Goal: Task Accomplishment & Management: Use online tool/utility

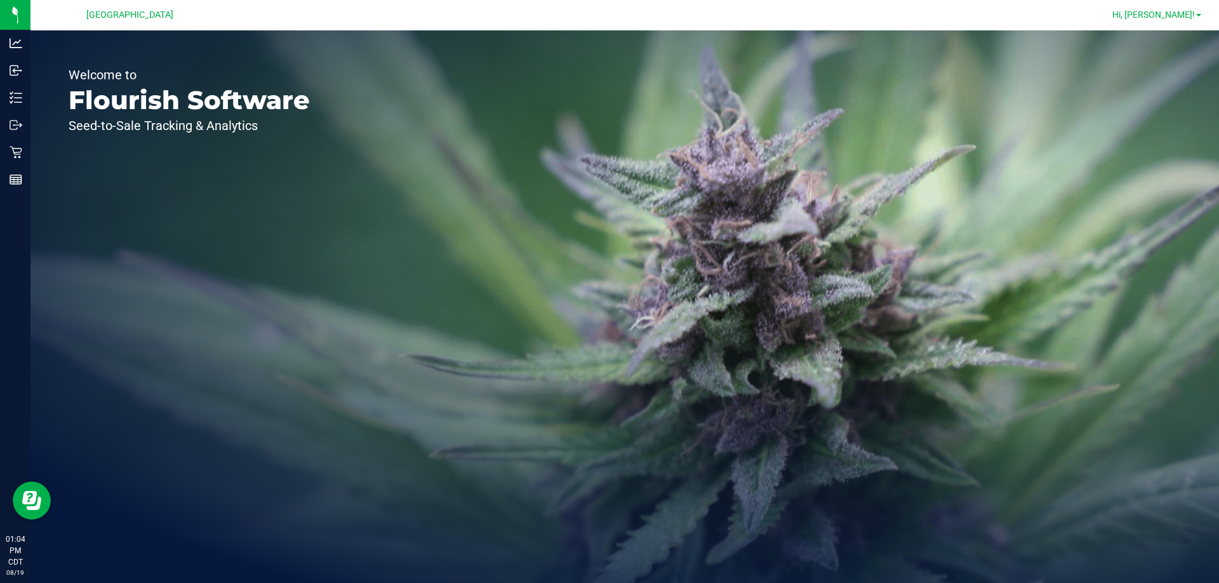
click at [1173, 15] on span "Hi, [PERSON_NAME]!" at bounding box center [1153, 15] width 83 height 10
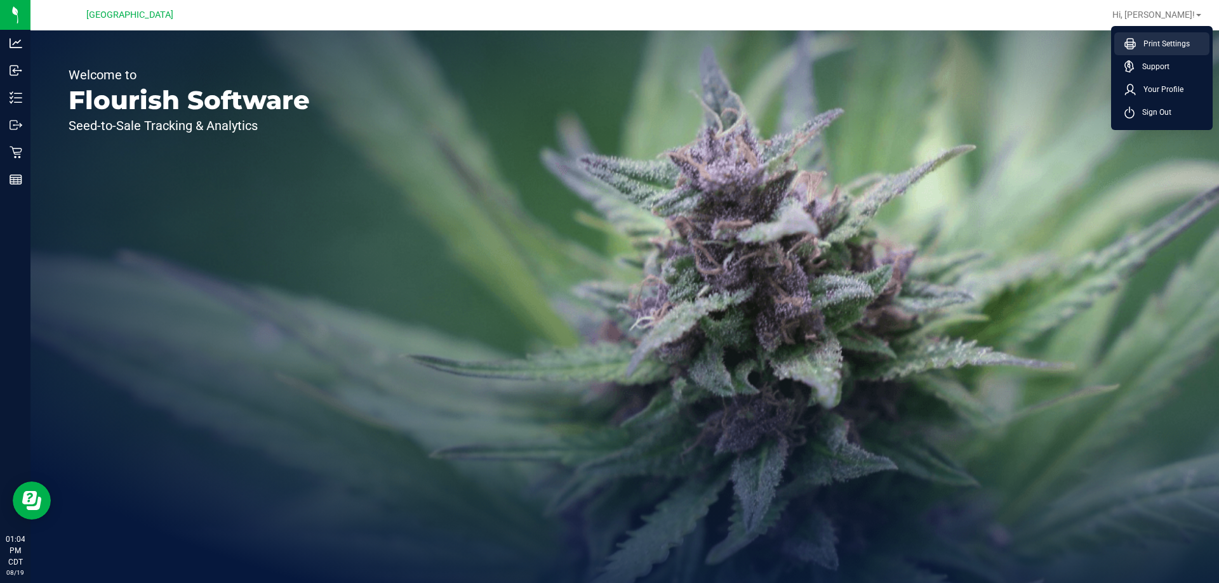
click at [1172, 44] on span "Print Settings" at bounding box center [1162, 43] width 54 height 13
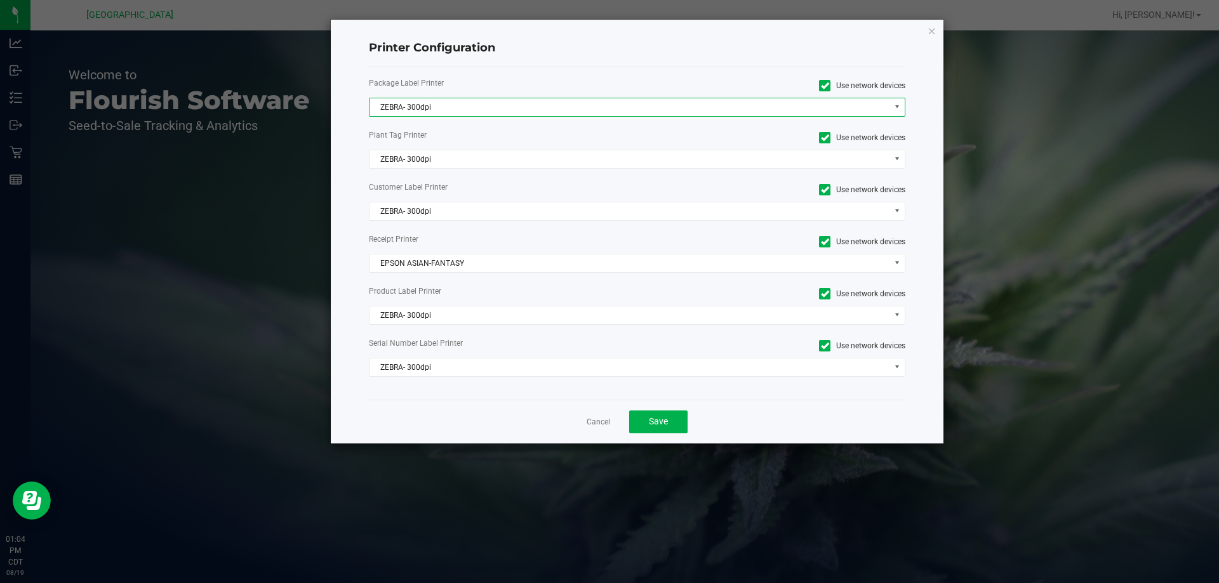
click at [524, 110] on span "ZEBRA- 300dpi" at bounding box center [629, 107] width 520 height 18
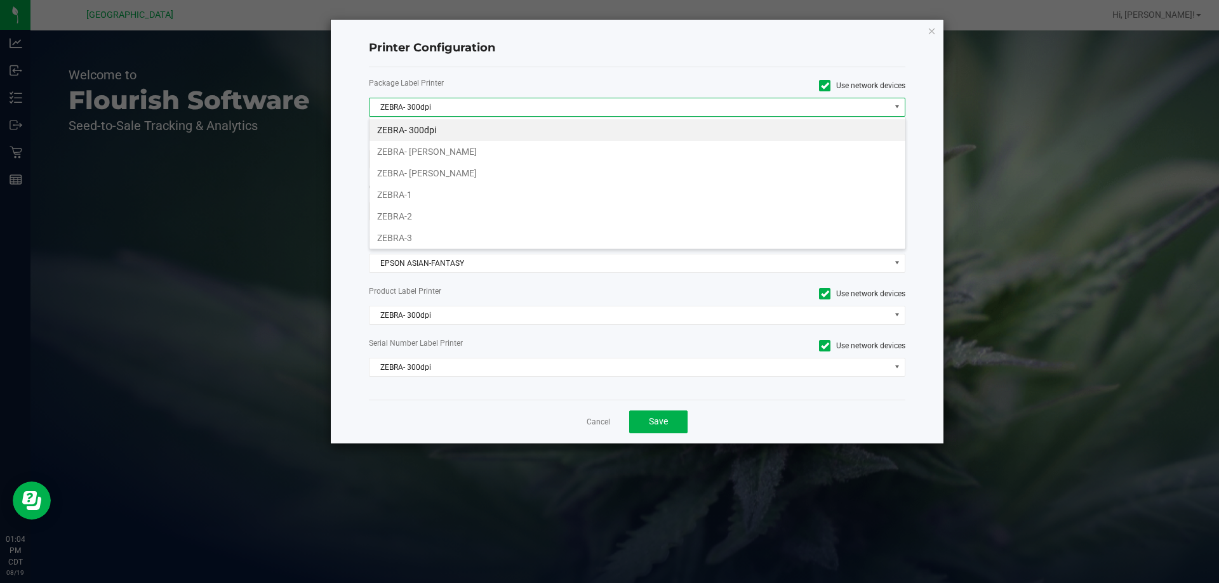
scroll to position [19, 536]
click at [482, 190] on li "ZEBRA-1" at bounding box center [637, 195] width 536 height 22
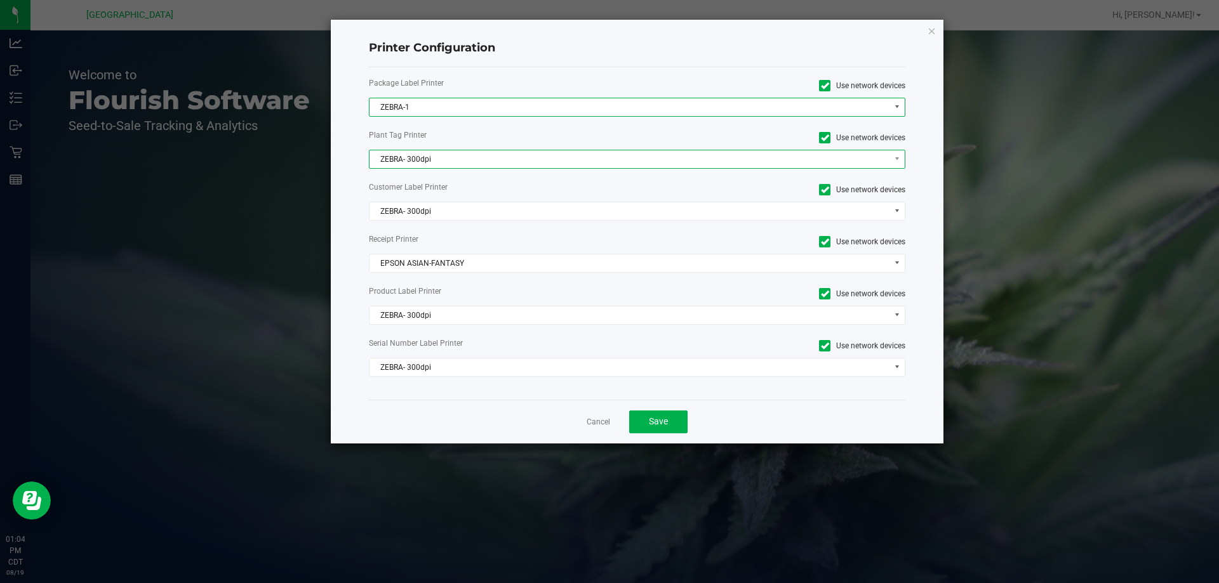
click at [475, 161] on span "ZEBRA- 300dpi" at bounding box center [629, 159] width 520 height 18
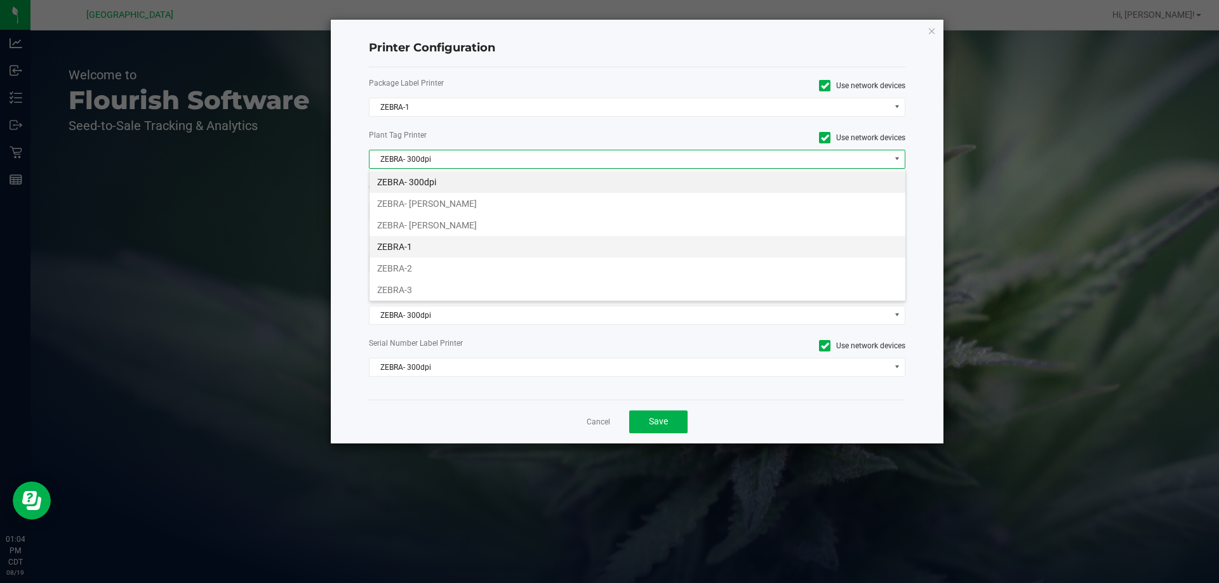
click at [451, 238] on li "ZEBRA-1" at bounding box center [637, 247] width 536 height 22
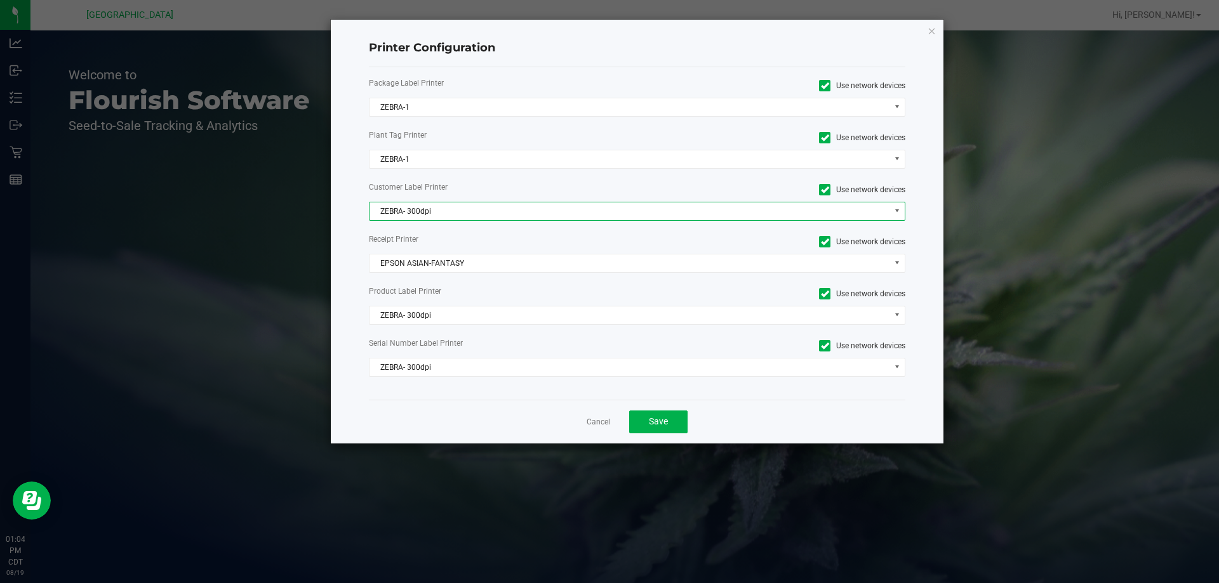
click at [468, 206] on span "ZEBRA- 300dpi" at bounding box center [629, 211] width 520 height 18
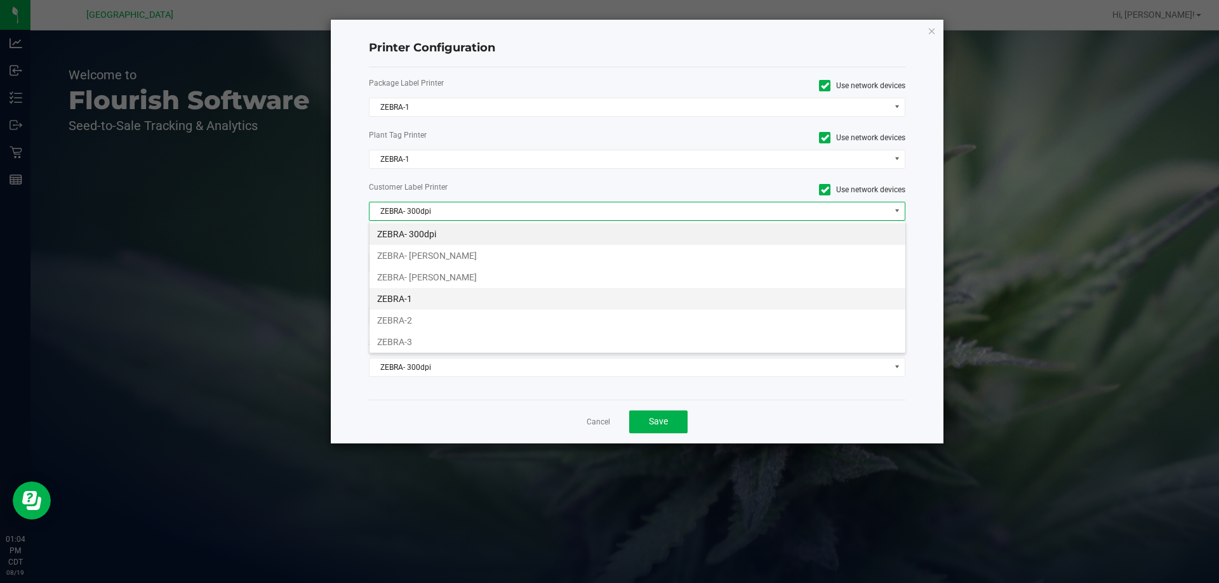
click at [438, 303] on li "ZEBRA-1" at bounding box center [637, 299] width 536 height 22
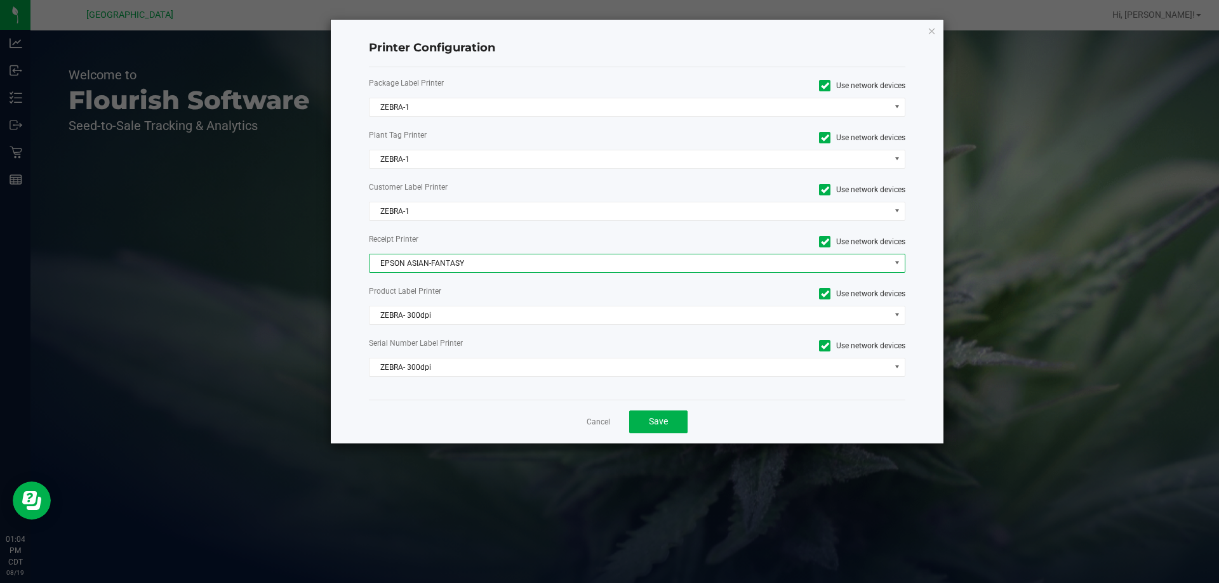
click at [477, 263] on span "EPSON ASIAN-FANTASY" at bounding box center [629, 264] width 520 height 18
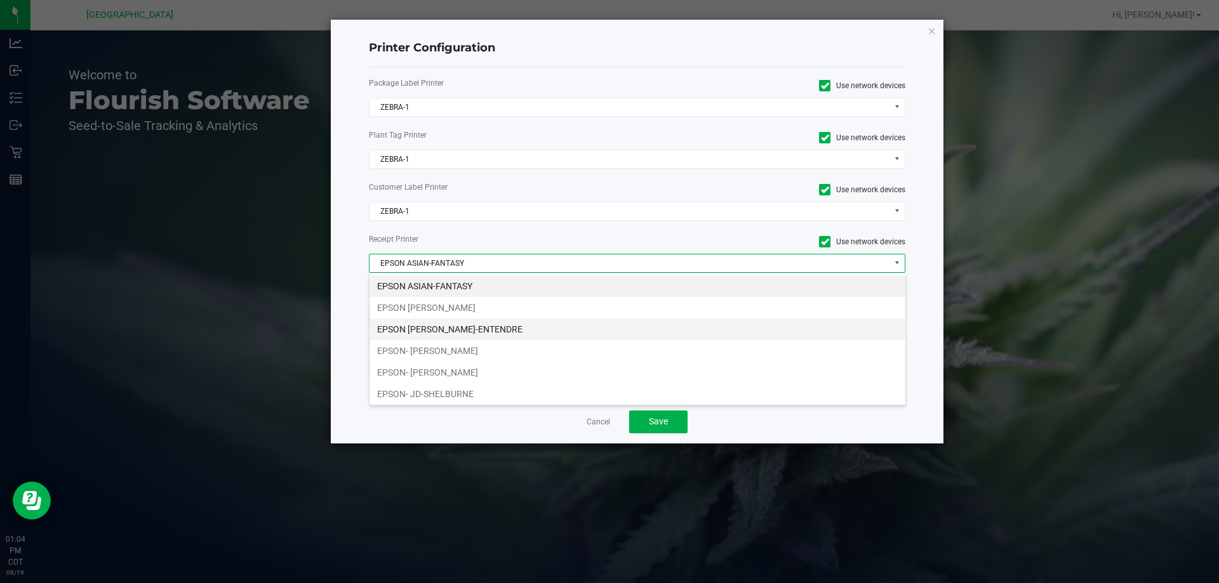
click at [481, 327] on li "EPSON [PERSON_NAME]-ENTENDRE" at bounding box center [637, 330] width 536 height 22
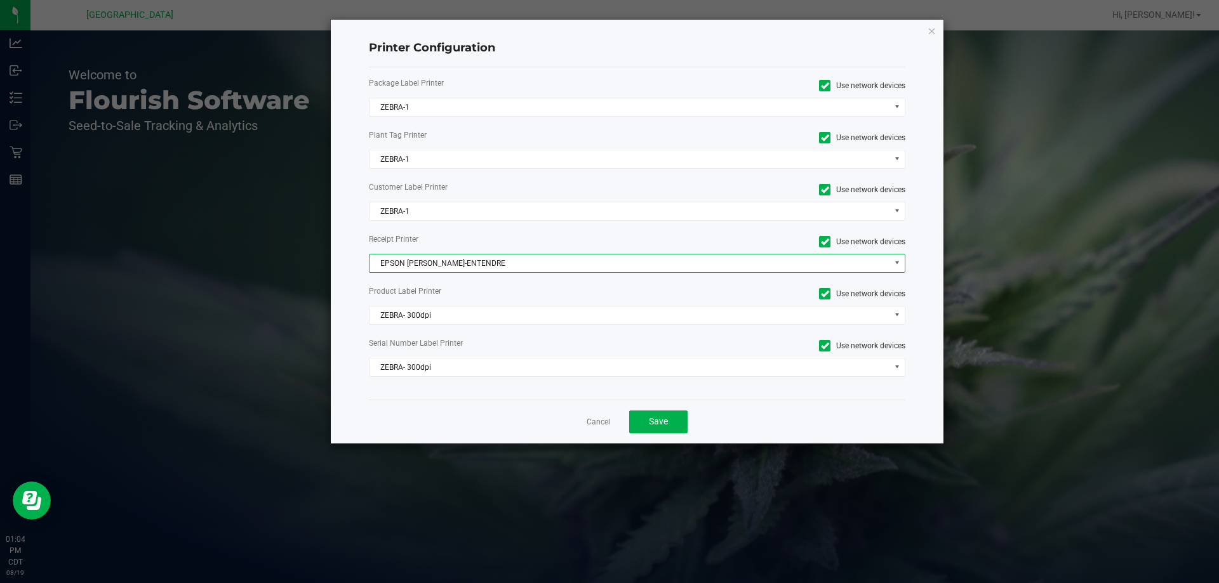
click at [481, 327] on div "Package Label Printer Use network devices ZEBRA-1 Plant Tag Printer Use network…" at bounding box center [637, 233] width 537 height 333
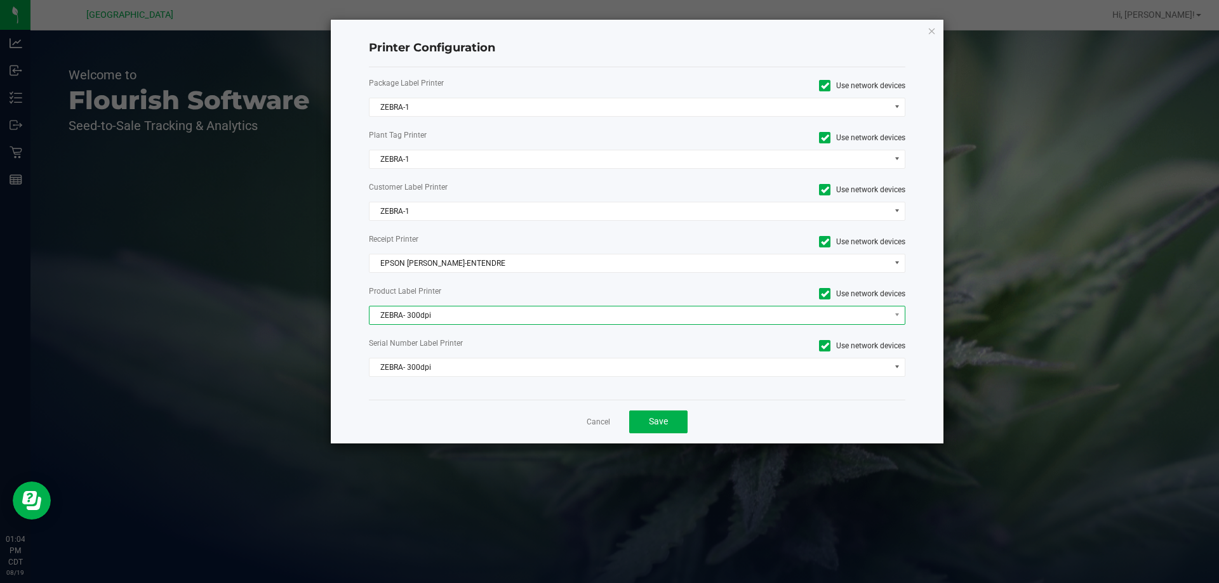
click at [482, 317] on span "ZEBRA- 300dpi" at bounding box center [629, 316] width 520 height 18
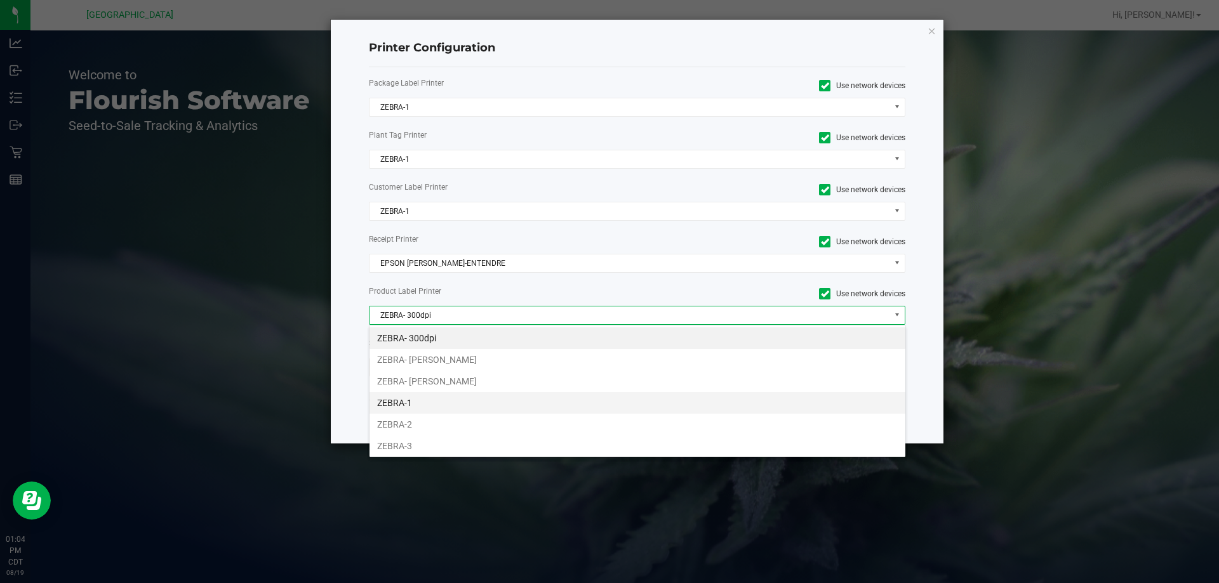
click at [432, 406] on li "ZEBRA-1" at bounding box center [637, 403] width 536 height 22
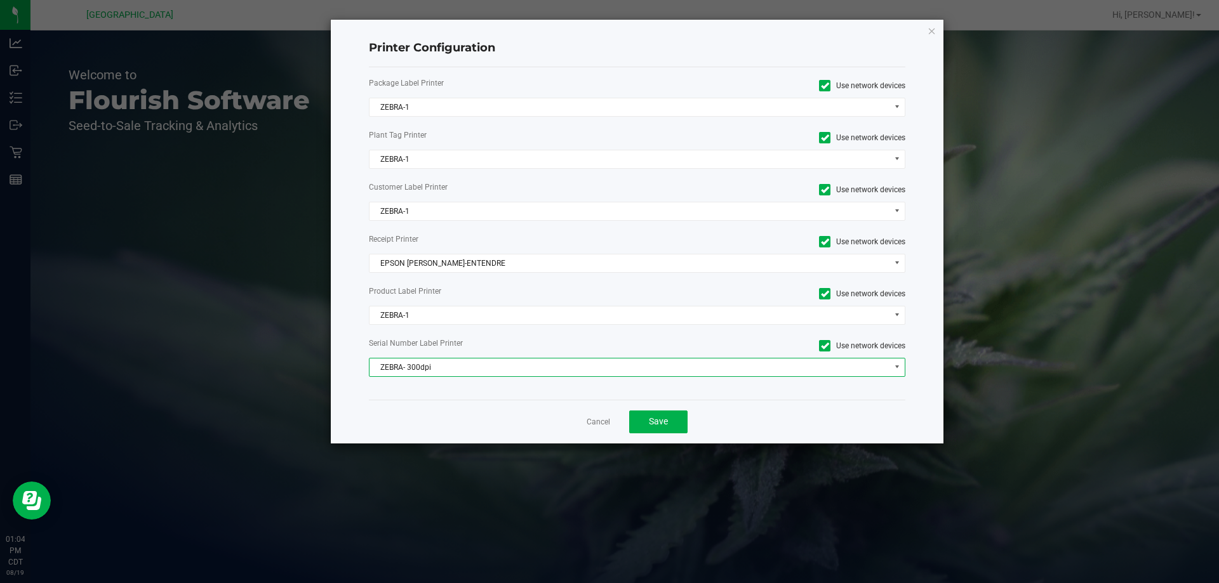
click at [466, 372] on span "ZEBRA- 300dpi" at bounding box center [629, 368] width 520 height 18
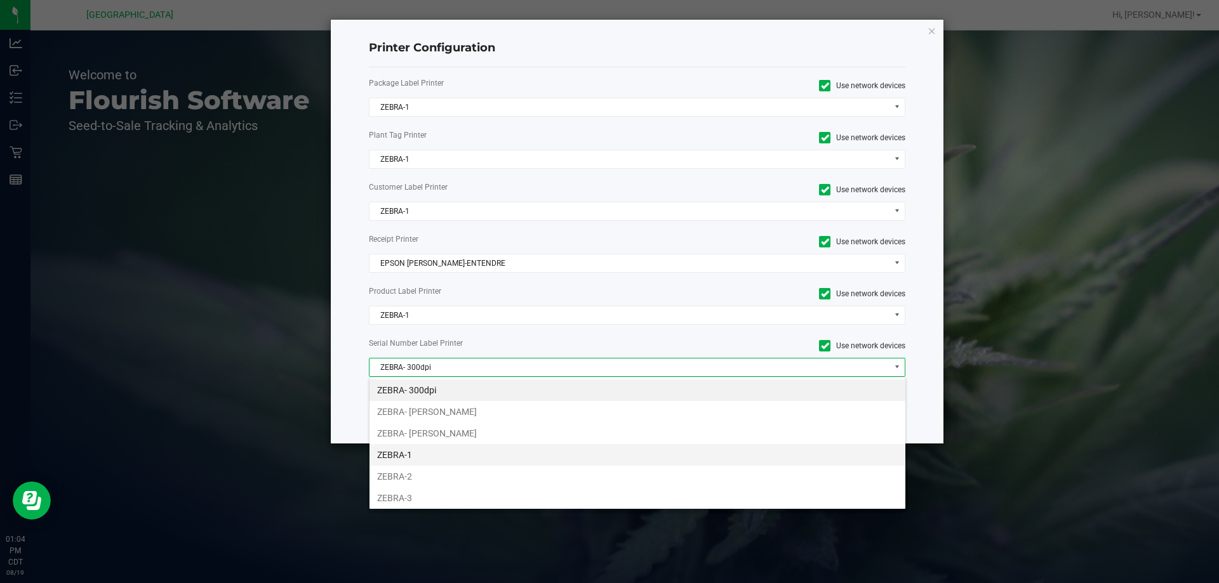
click at [442, 452] on li "ZEBRA-1" at bounding box center [637, 455] width 536 height 22
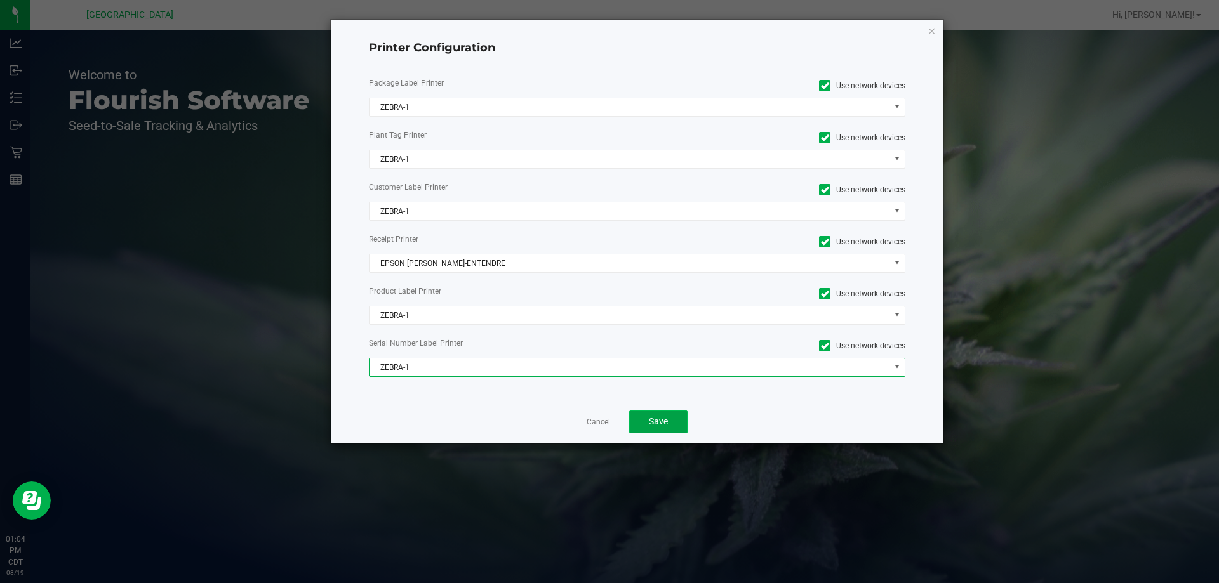
click at [675, 427] on button "Save" at bounding box center [658, 422] width 58 height 23
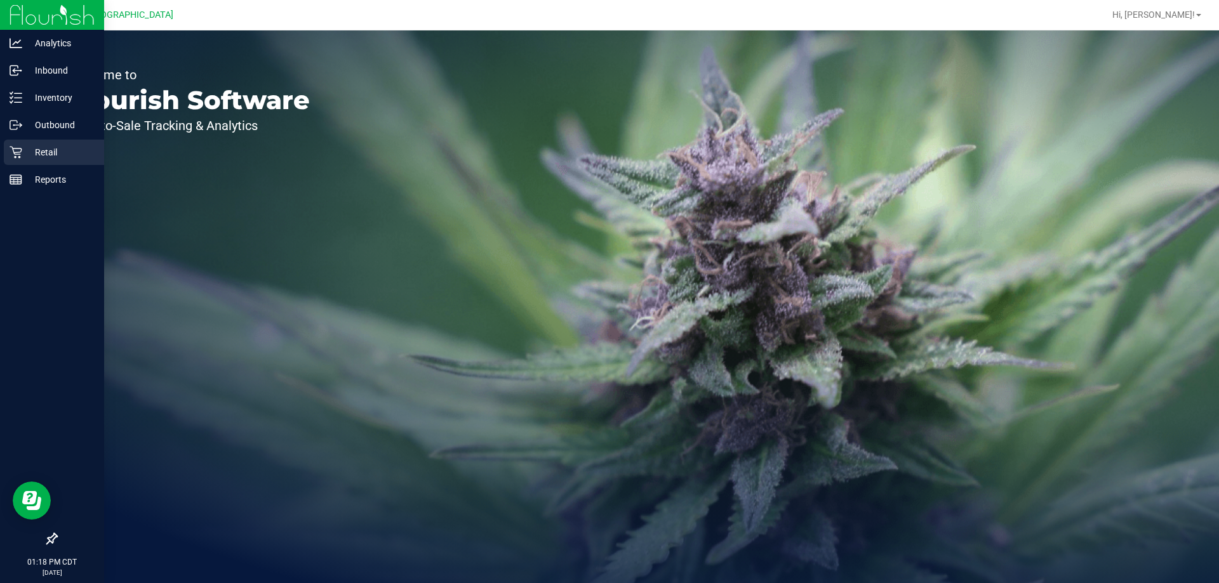
click at [37, 152] on p "Retail" at bounding box center [60, 152] width 76 height 15
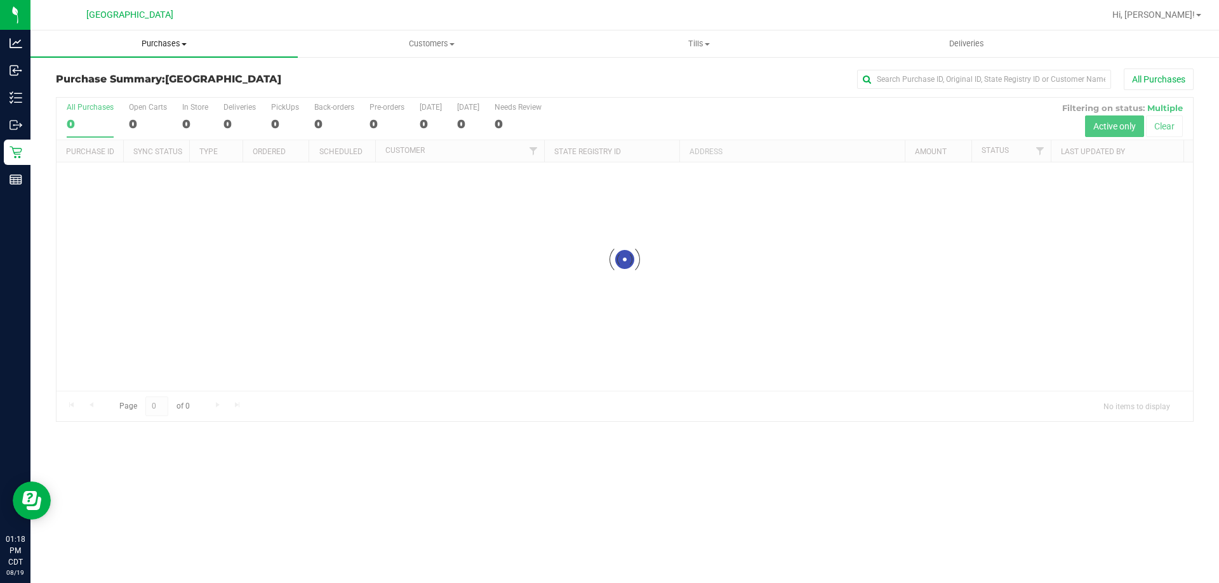
click at [164, 43] on span "Purchases" at bounding box center [163, 43] width 267 height 11
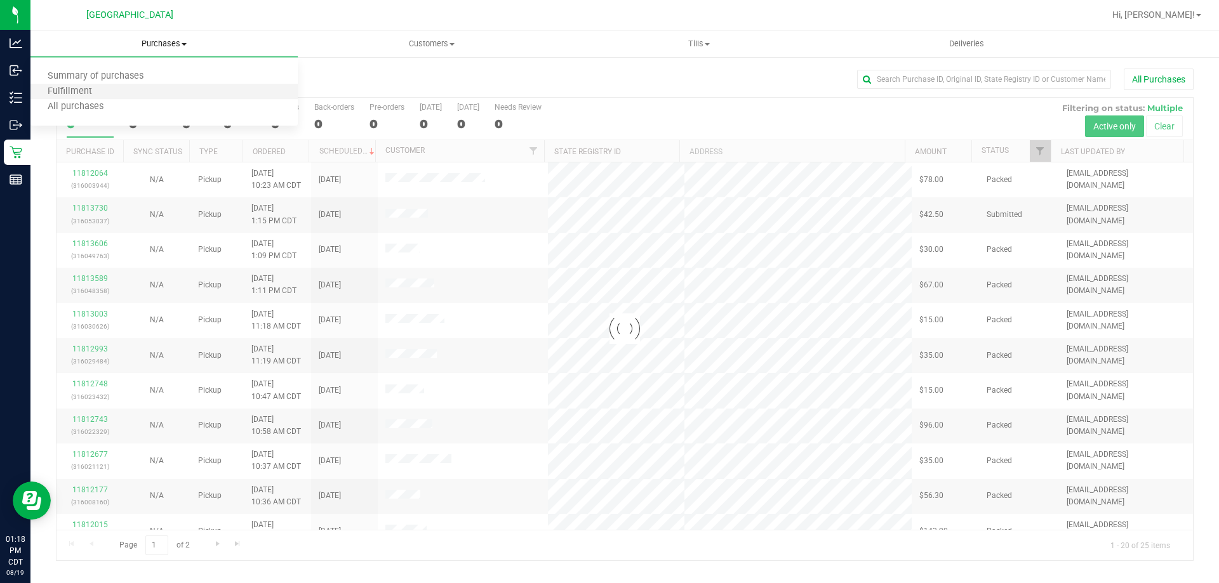
click at [152, 97] on li "Fulfillment" at bounding box center [163, 91] width 267 height 15
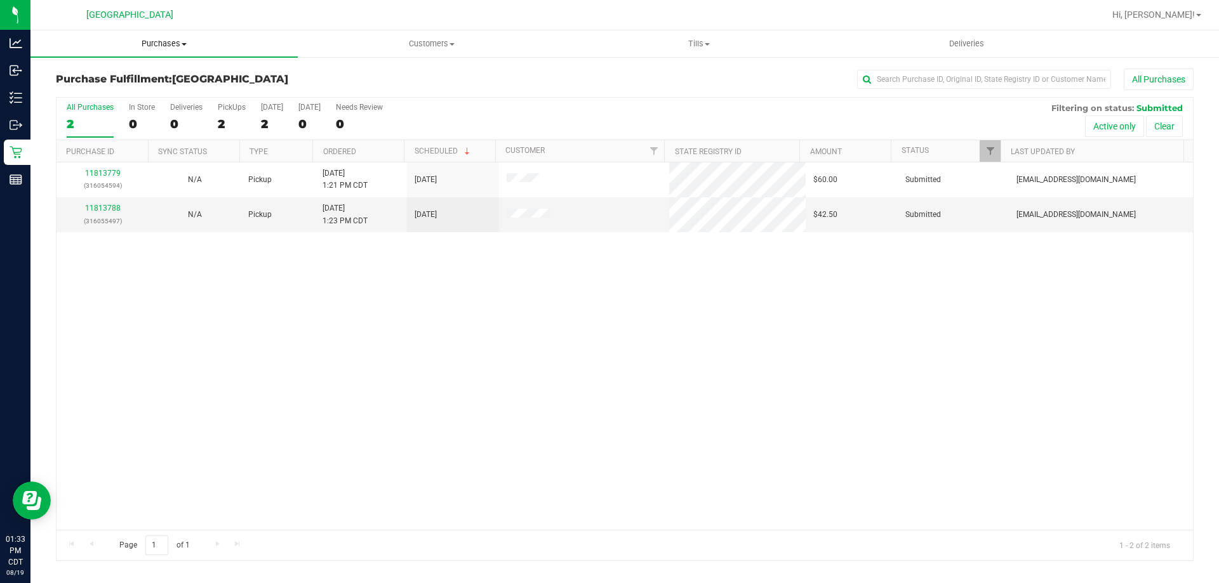
click at [160, 46] on span "Purchases" at bounding box center [163, 43] width 267 height 11
click at [150, 89] on li "Fulfillment" at bounding box center [163, 91] width 267 height 15
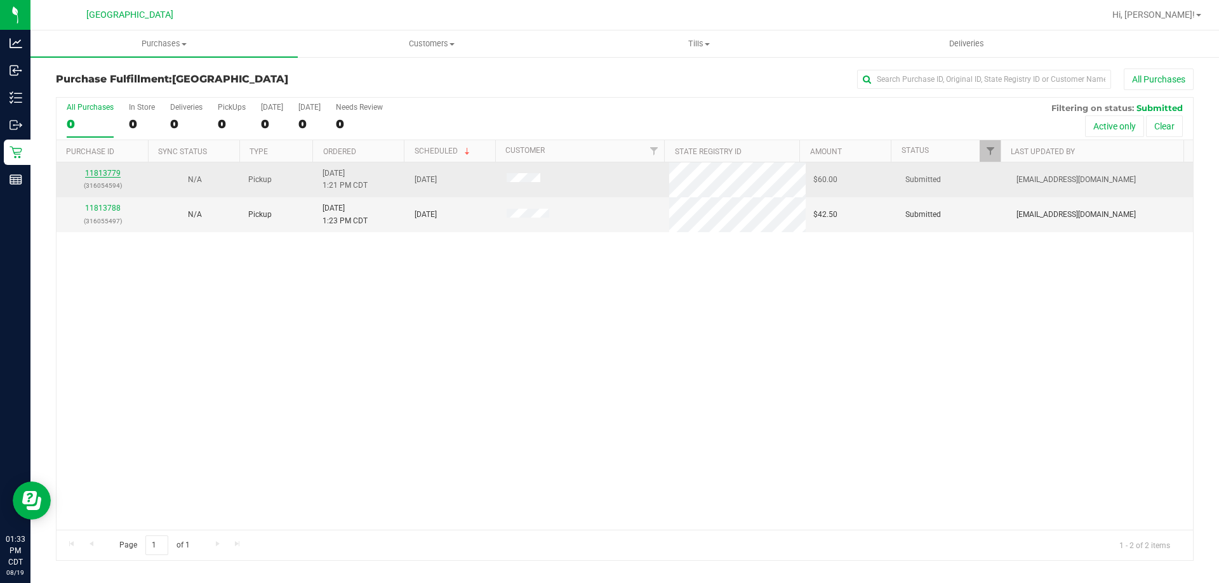
click at [109, 173] on link "11813779" at bounding box center [103, 173] width 36 height 9
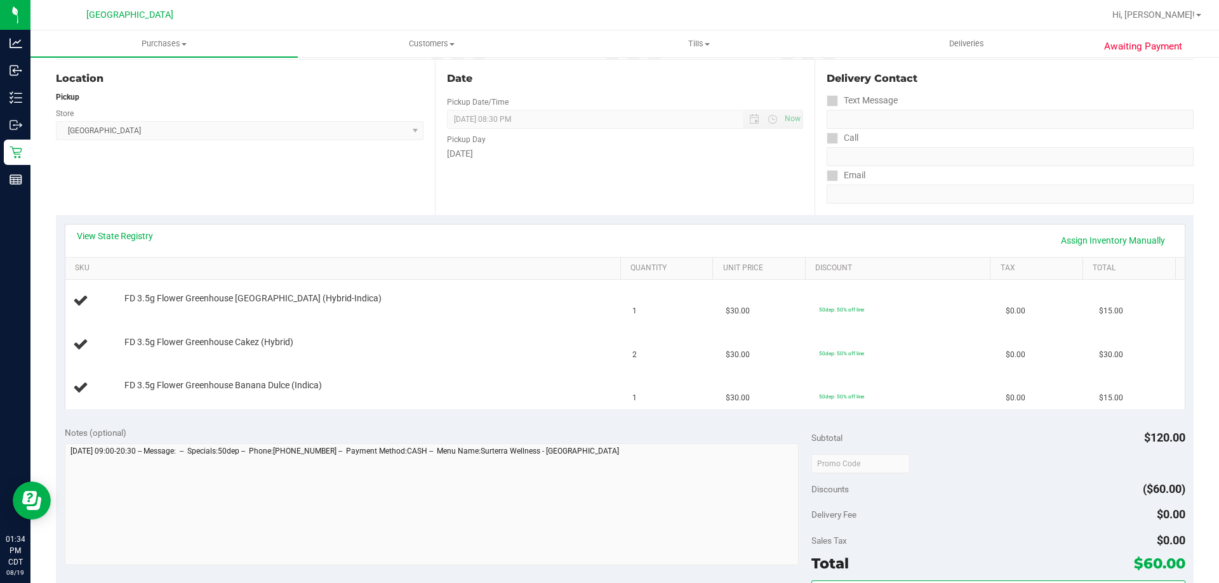
scroll to position [190, 0]
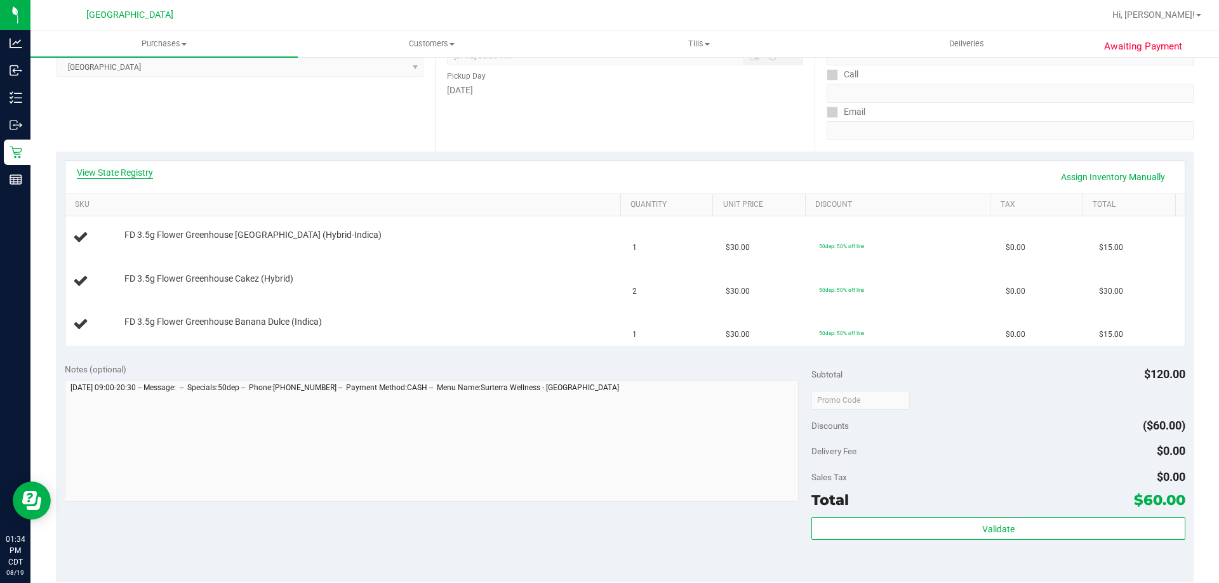
click at [149, 173] on link "View State Registry" at bounding box center [115, 172] width 76 height 13
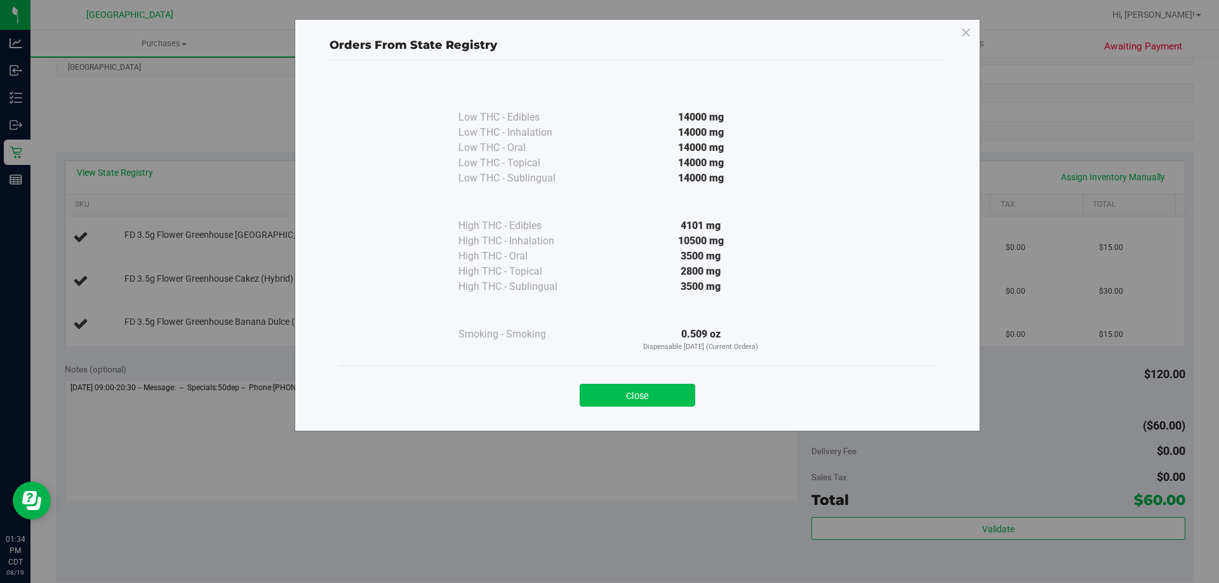
click at [678, 397] on button "Close" at bounding box center [637, 395] width 116 height 23
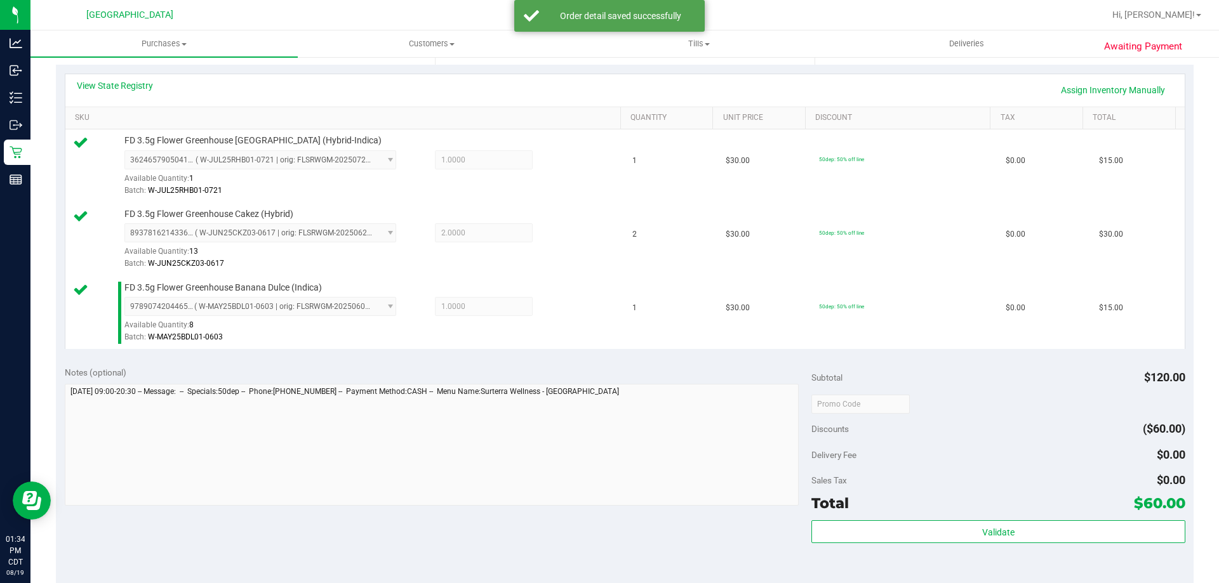
scroll to position [444, 0]
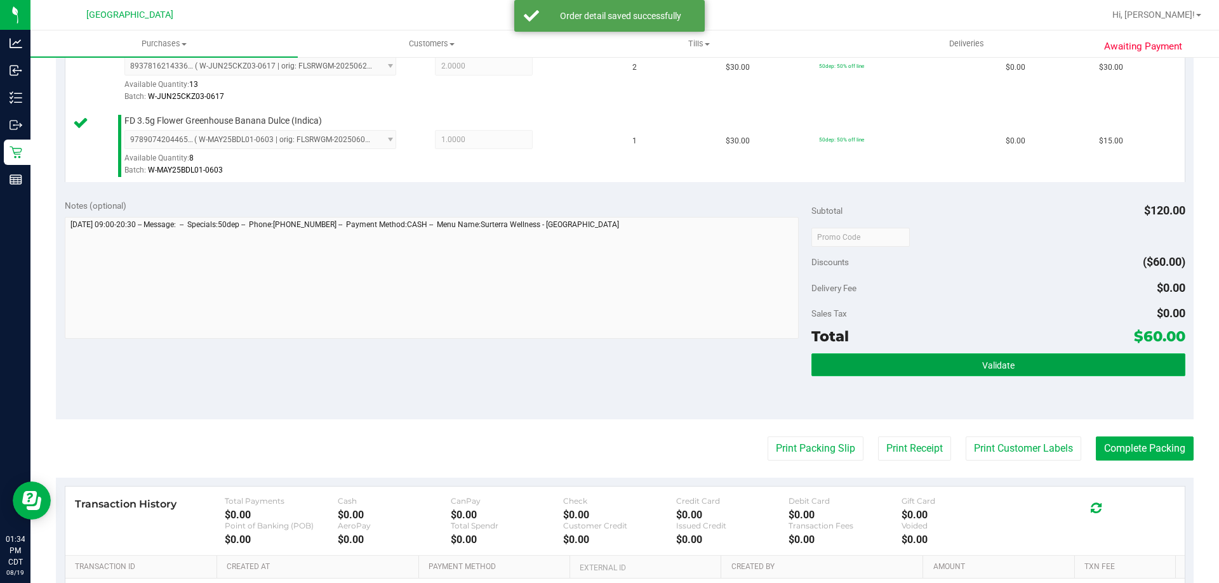
click at [938, 369] on button "Validate" at bounding box center [997, 365] width 373 height 23
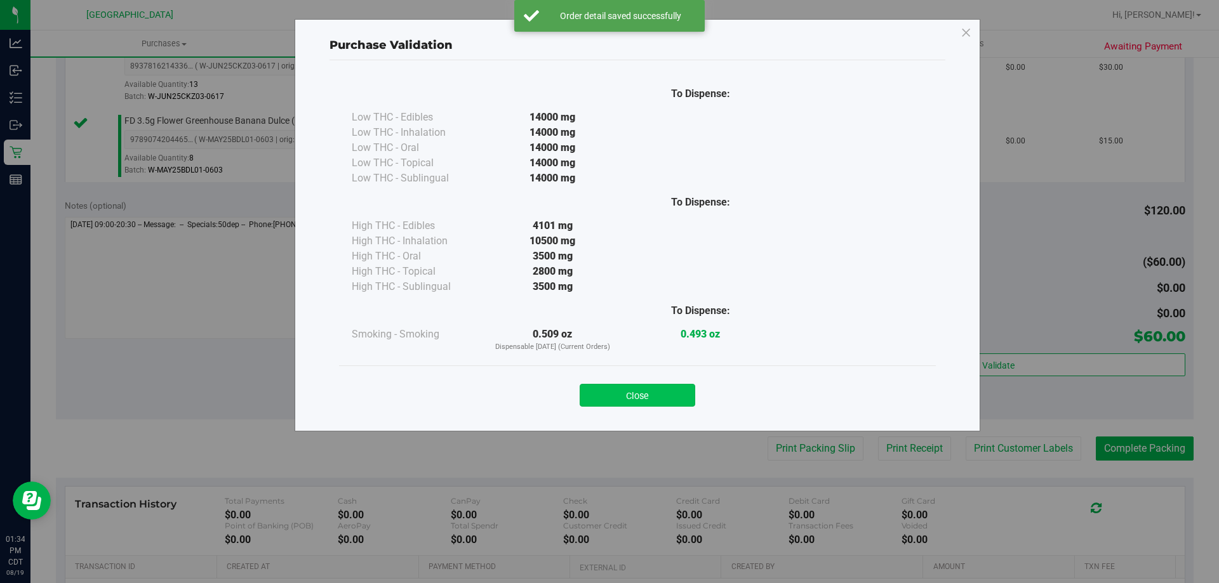
click at [661, 398] on button "Close" at bounding box center [637, 395] width 116 height 23
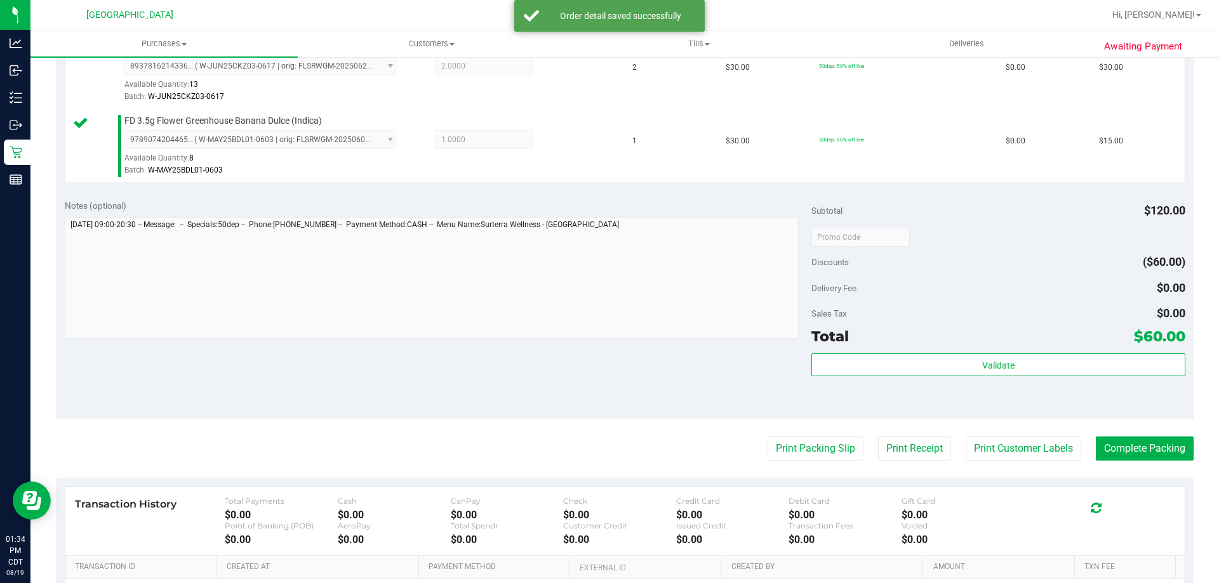
click at [857, 455] on div "Print Packing Slip Print Receipt Print Customer Labels Complete Packing" at bounding box center [624, 449] width 1137 height 24
click at [831, 452] on button "Print Packing Slip" at bounding box center [815, 449] width 96 height 24
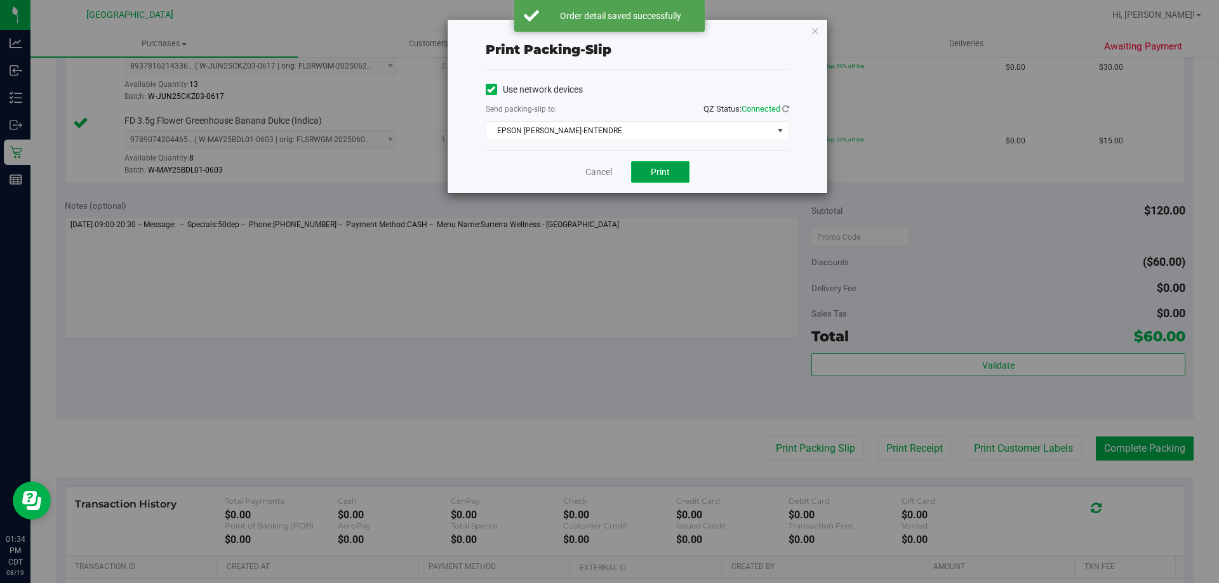
click at [655, 167] on span "Print" at bounding box center [660, 172] width 19 height 10
click at [597, 167] on link "Cancel" at bounding box center [598, 172] width 27 height 13
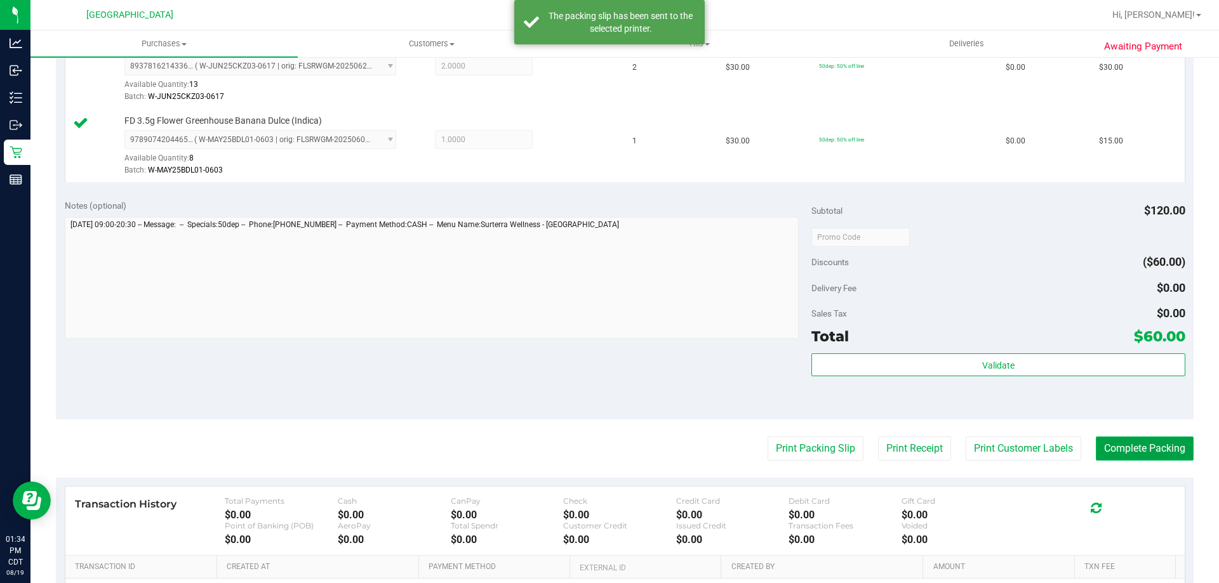
click at [1153, 453] on button "Complete Packing" at bounding box center [1144, 449] width 98 height 24
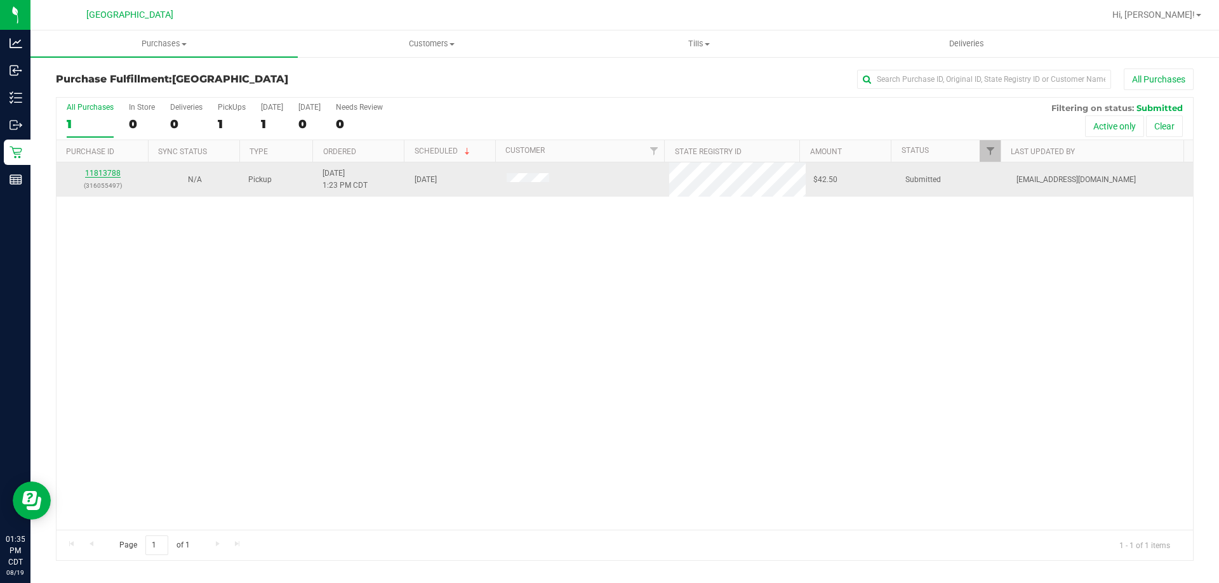
click at [103, 177] on link "11813788" at bounding box center [103, 173] width 36 height 9
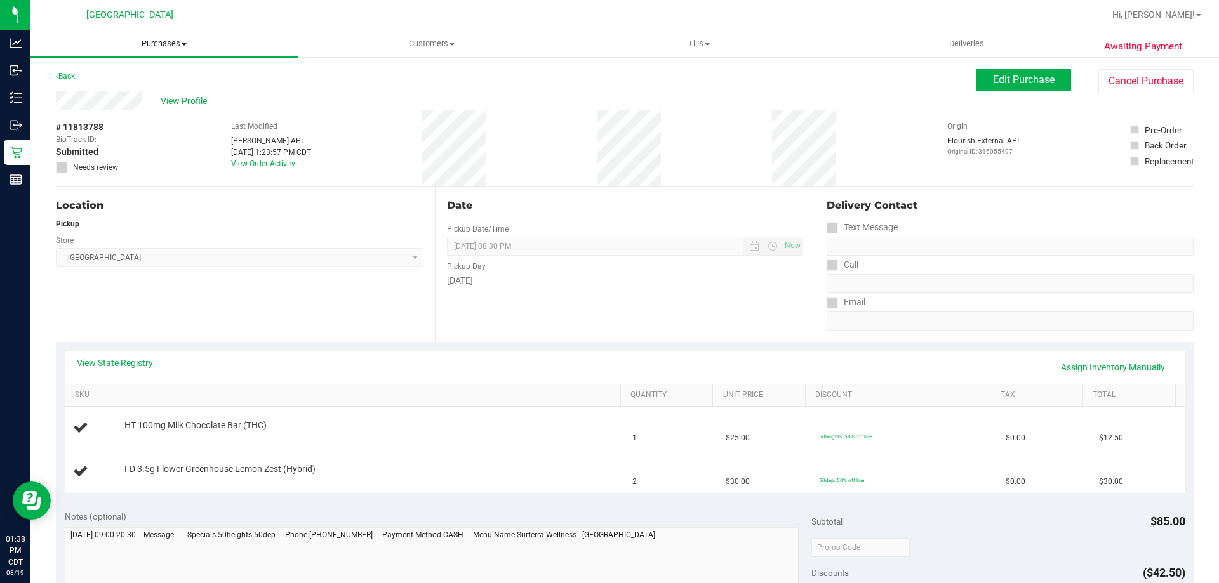
click at [169, 40] on span "Purchases" at bounding box center [163, 43] width 267 height 11
click at [108, 89] on li "Fulfillment" at bounding box center [163, 91] width 267 height 15
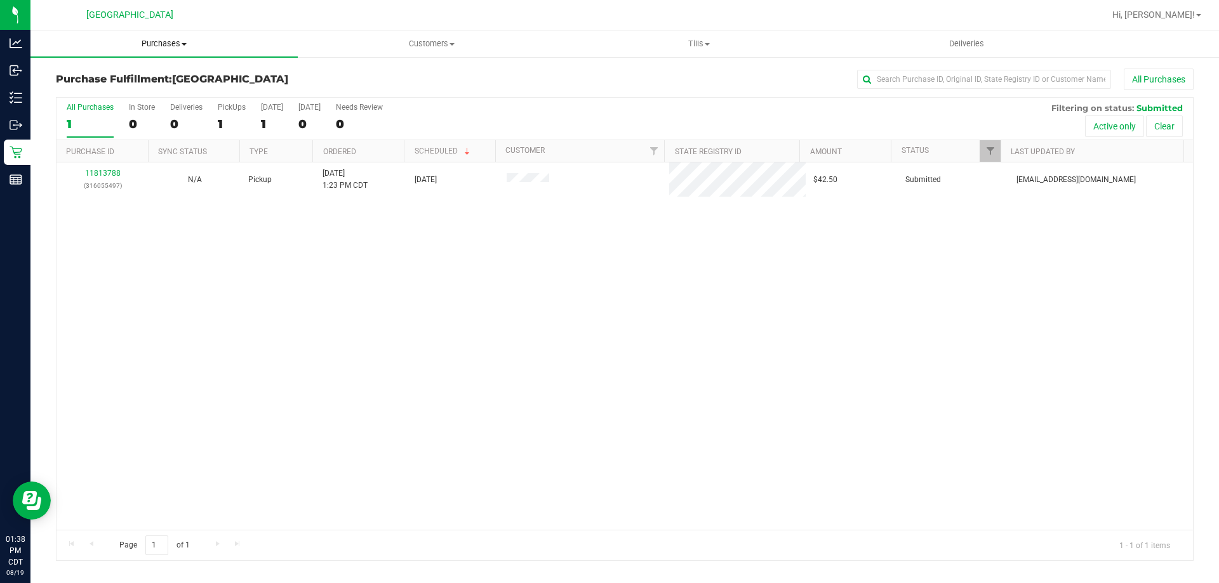
click at [155, 42] on span "Purchases" at bounding box center [163, 43] width 267 height 11
click at [133, 91] on li "Fulfillment" at bounding box center [163, 91] width 267 height 15
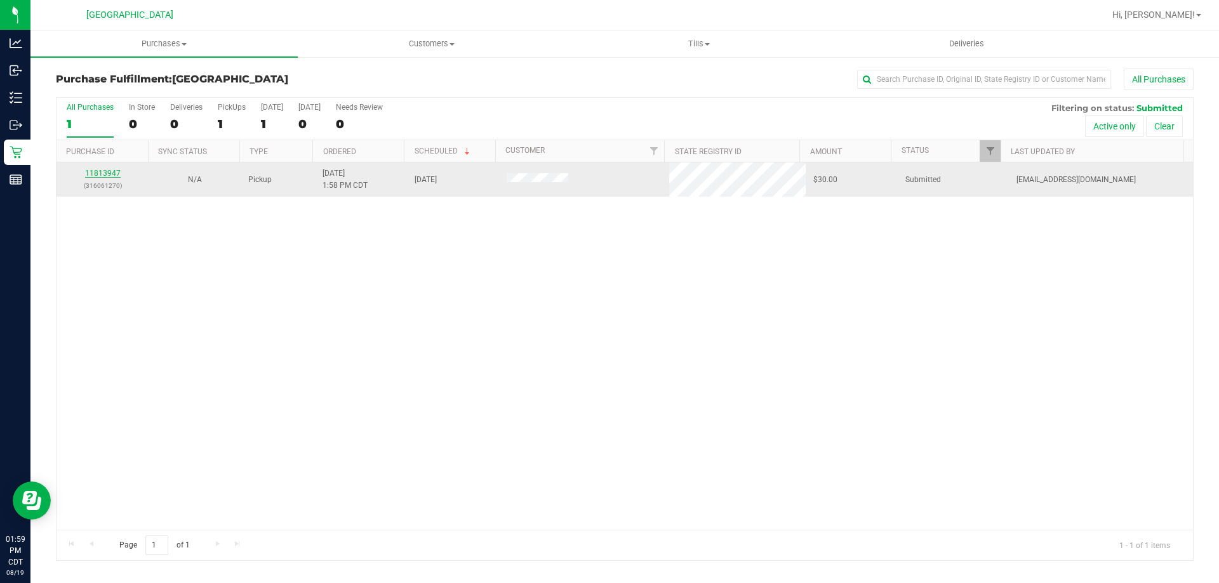
click at [102, 175] on link "11813947" at bounding box center [103, 173] width 36 height 9
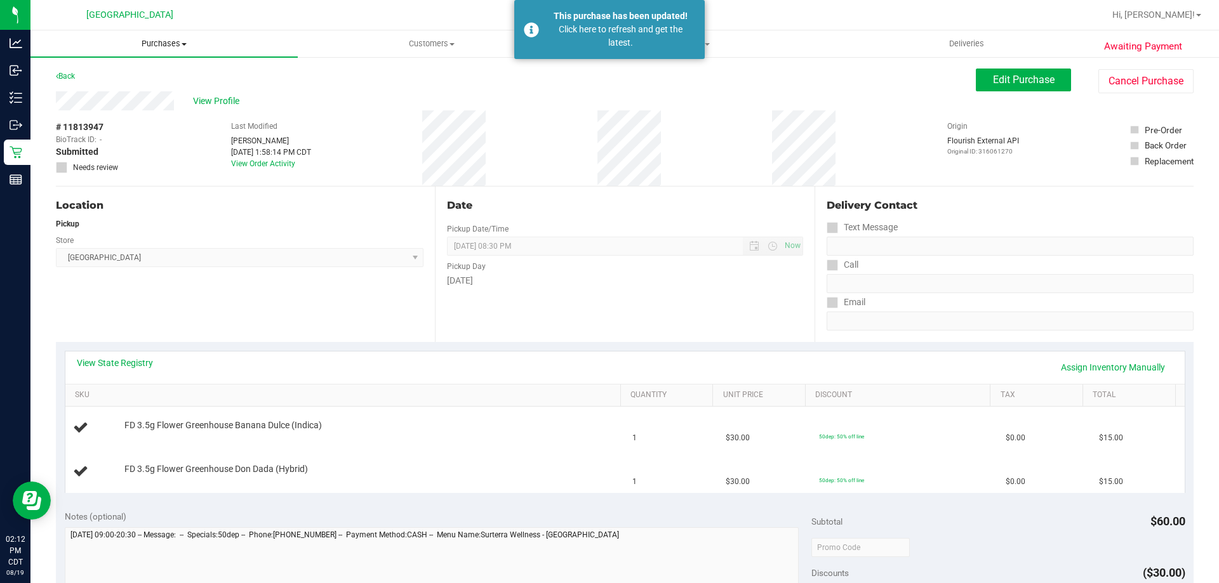
click at [155, 46] on span "Purchases" at bounding box center [163, 43] width 267 height 11
click at [124, 95] on li "Fulfillment" at bounding box center [163, 91] width 267 height 15
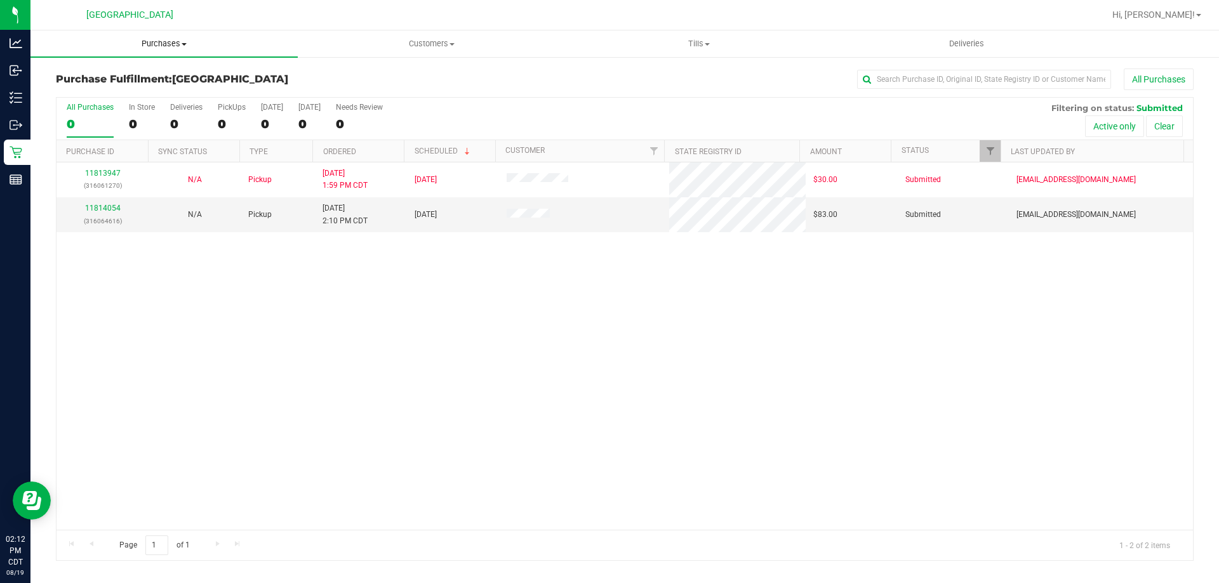
click at [161, 42] on span "Purchases" at bounding box center [163, 43] width 267 height 11
click at [152, 93] on li "Fulfillment" at bounding box center [163, 91] width 267 height 15
click at [488, 439] on div "11813947 (316061270) N/A Pickup [DATE] 1:59 PM CDT 8/19/2025 $30.00 Submitted […" at bounding box center [624, 345] width 1136 height 367
click at [165, 39] on span "Purchases" at bounding box center [163, 43] width 267 height 11
click at [91, 91] on span "Fulfillment" at bounding box center [69, 91] width 79 height 11
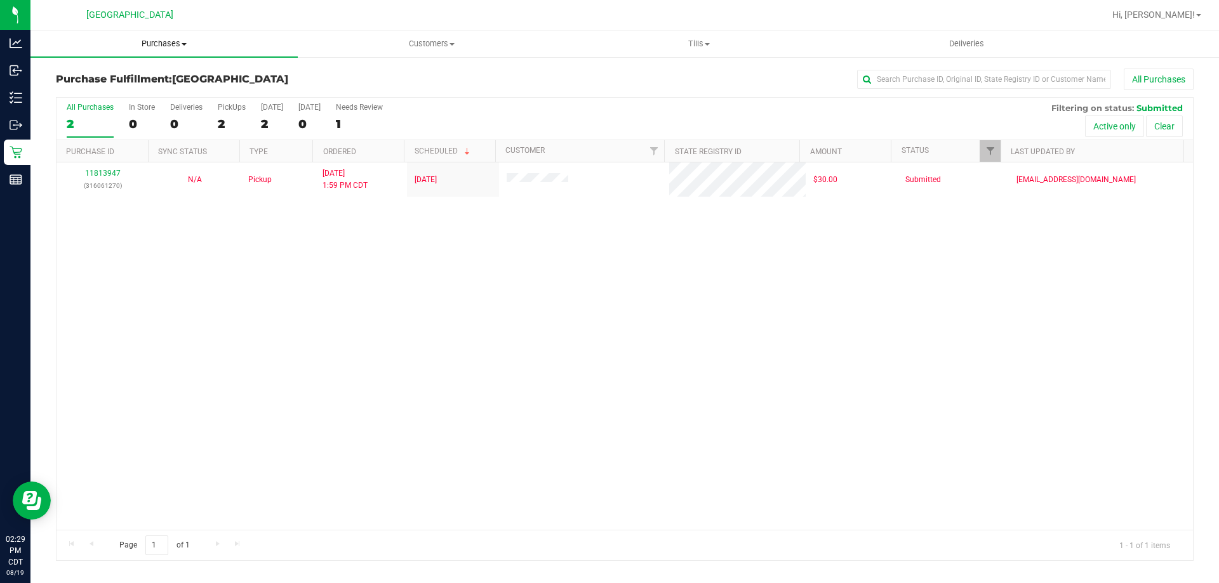
click at [160, 46] on span "Purchases" at bounding box center [163, 43] width 267 height 11
click at [152, 97] on li "Fulfillment" at bounding box center [163, 91] width 267 height 15
click at [154, 47] on span "Purchases" at bounding box center [163, 43] width 267 height 11
click at [145, 91] on li "Fulfillment" at bounding box center [163, 91] width 267 height 15
click at [166, 44] on span "Purchases" at bounding box center [163, 43] width 267 height 11
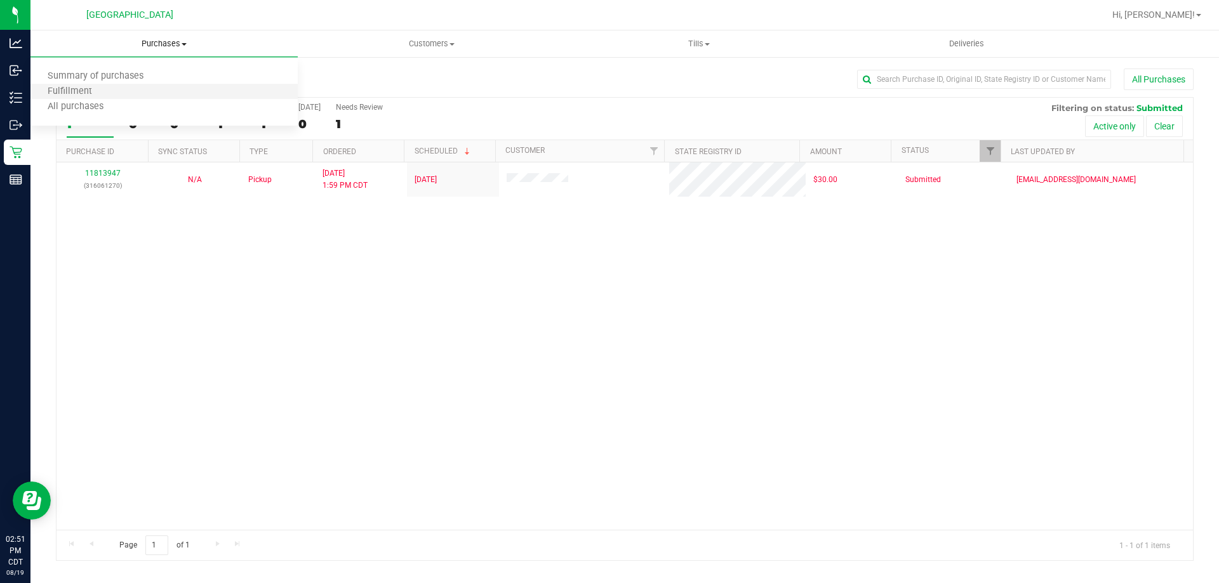
click at [143, 97] on li "Fulfillment" at bounding box center [163, 91] width 267 height 15
click at [168, 48] on span "Purchases" at bounding box center [163, 43] width 267 height 11
click at [138, 95] on li "Fulfillment" at bounding box center [163, 91] width 267 height 15
click at [161, 50] on uib-tab-heading "Purchases Summary of purchases Fulfillment All purchases" at bounding box center [163, 43] width 267 height 27
click at [128, 88] on li "Fulfillment" at bounding box center [163, 91] width 267 height 15
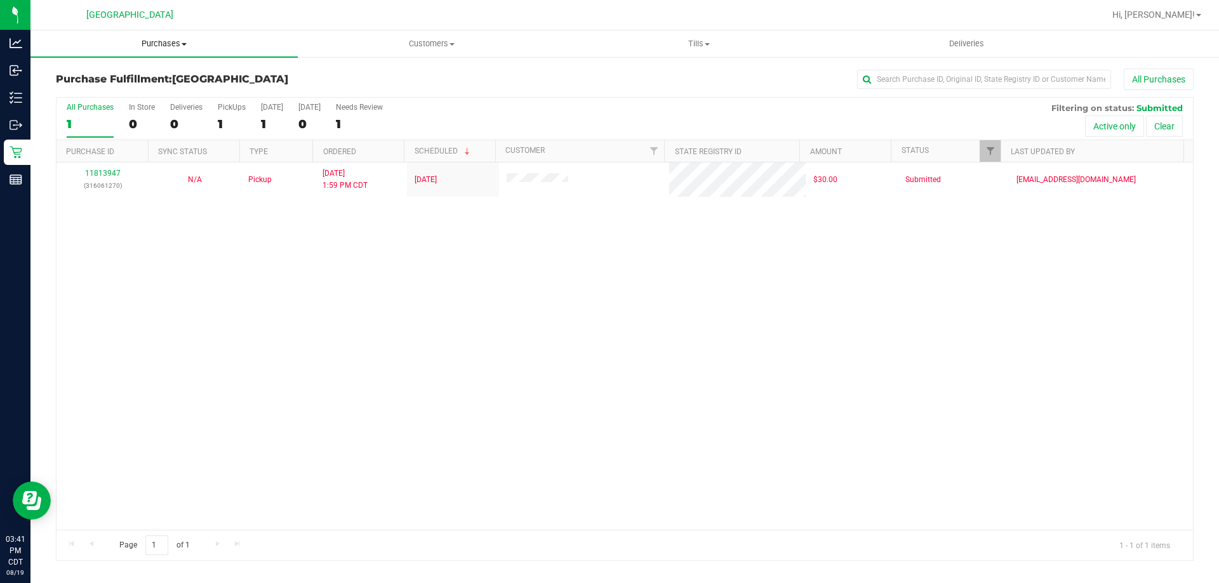
click at [175, 41] on span "Purchases" at bounding box center [163, 43] width 267 height 11
click at [138, 97] on li "Fulfillment" at bounding box center [163, 91] width 267 height 15
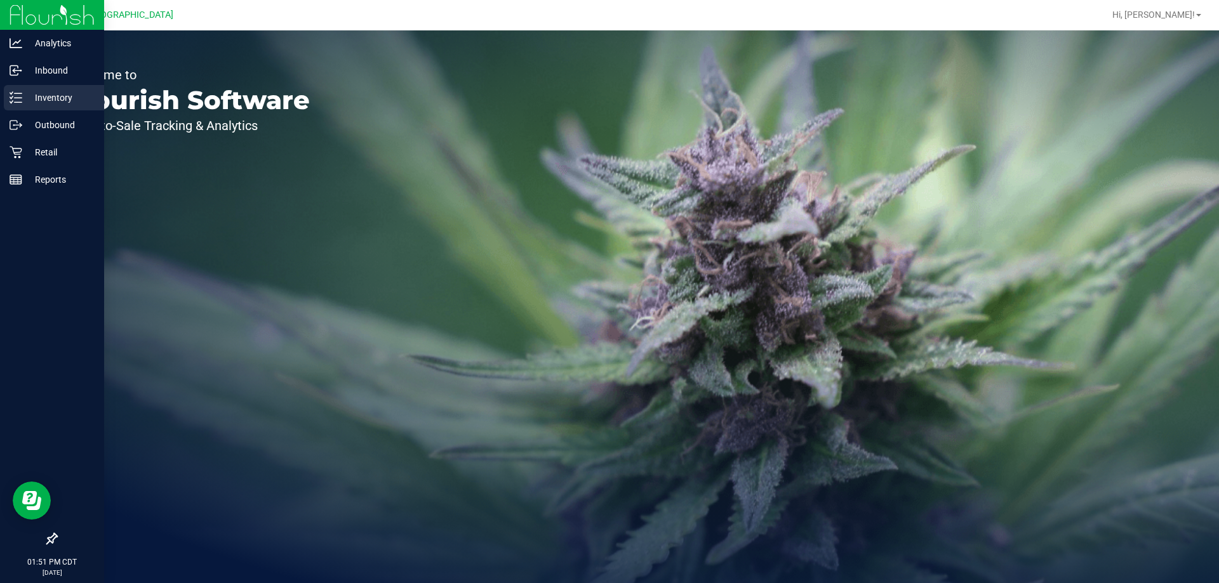
click at [34, 100] on p "Inventory" at bounding box center [60, 97] width 76 height 15
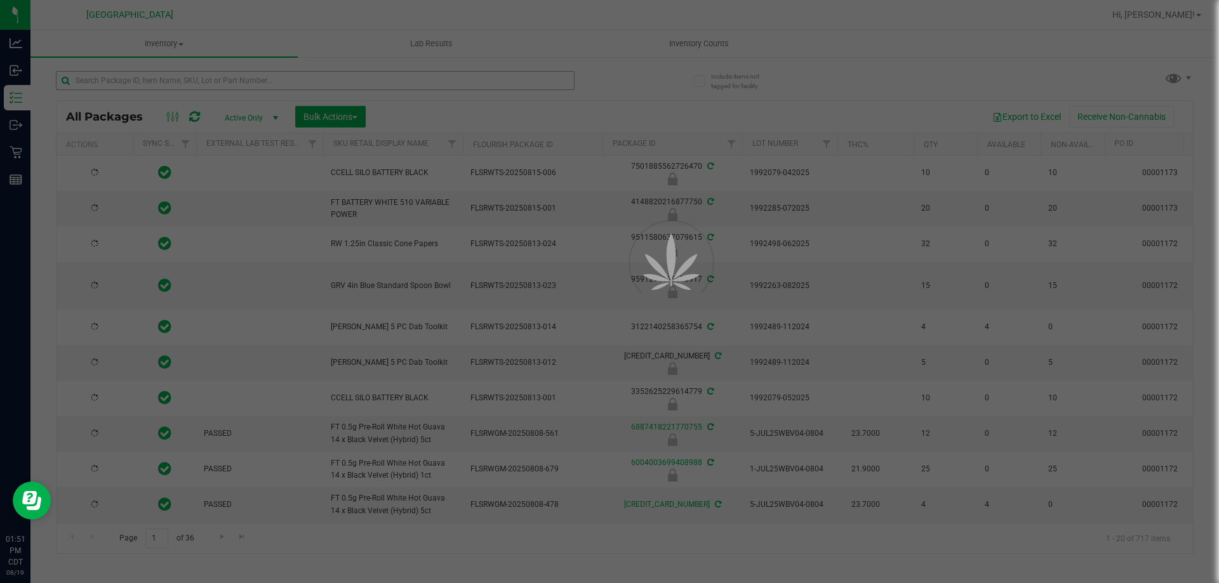
click at [260, 86] on div at bounding box center [609, 291] width 1219 height 583
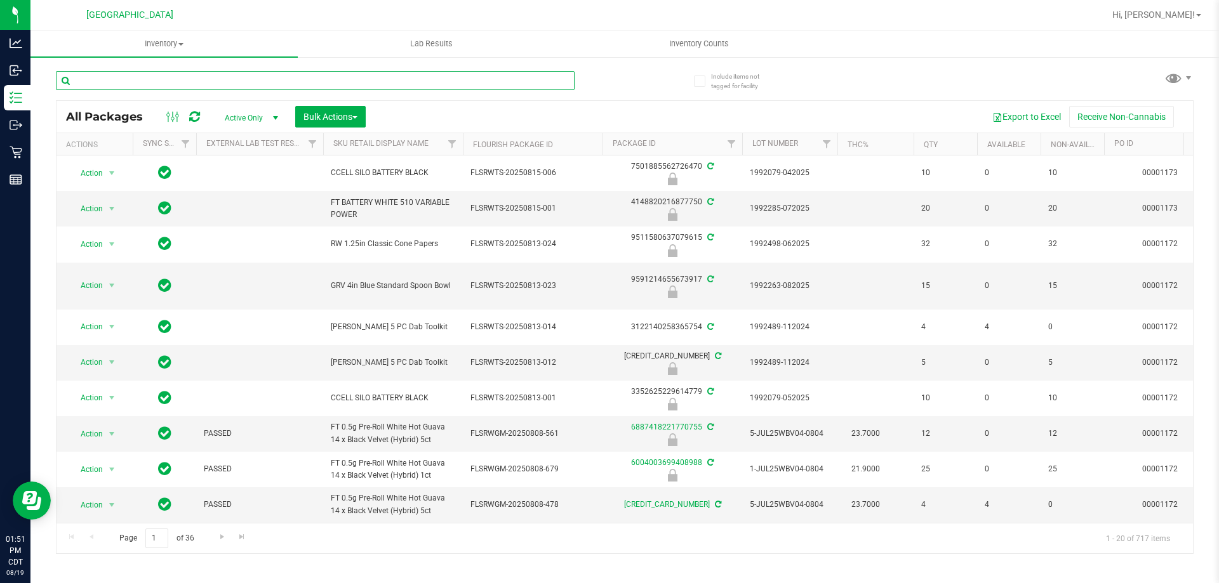
click at [260, 86] on input "text" at bounding box center [315, 80] width 519 height 19
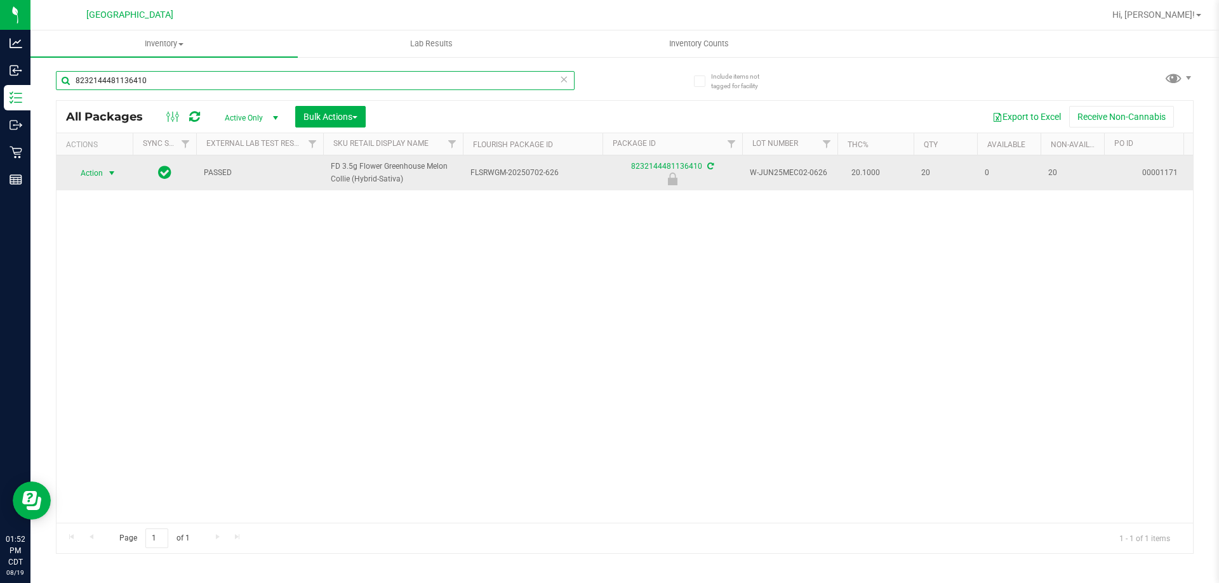
type input "8232144481136410"
click at [105, 173] on span "select" at bounding box center [112, 173] width 16 height 18
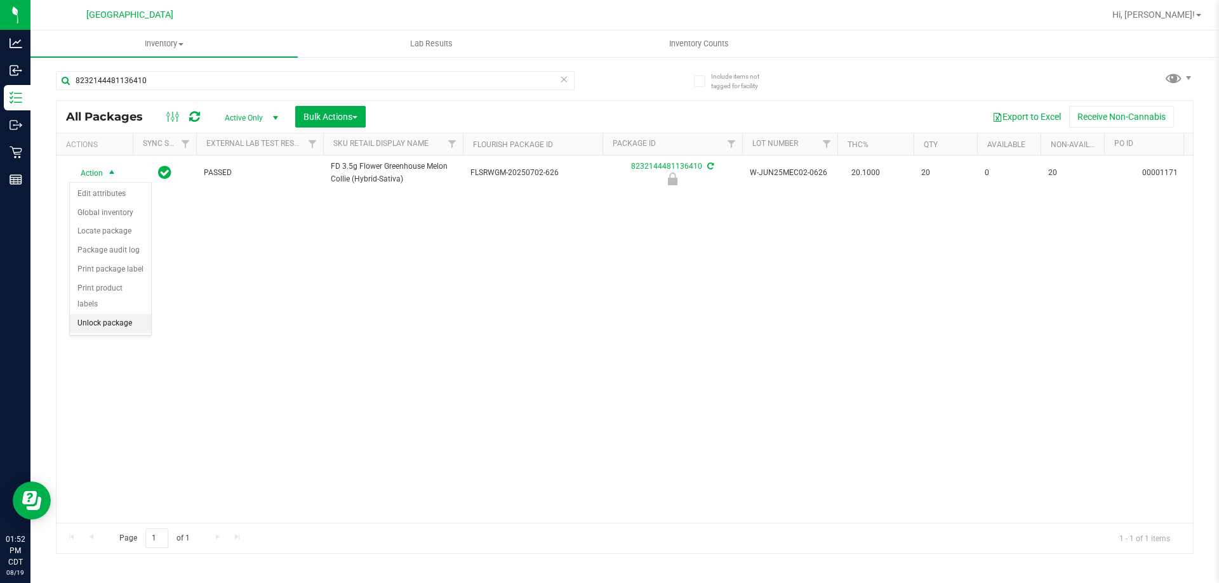
click at [118, 314] on li "Unlock package" at bounding box center [110, 323] width 81 height 19
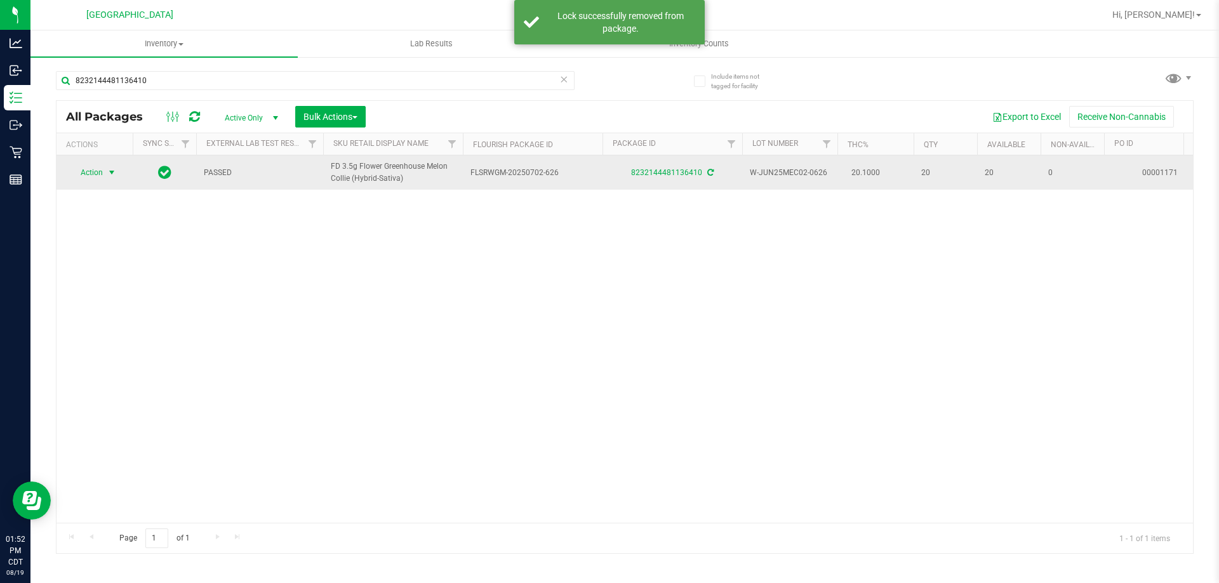
click at [91, 180] on span "Action" at bounding box center [86, 173] width 34 height 18
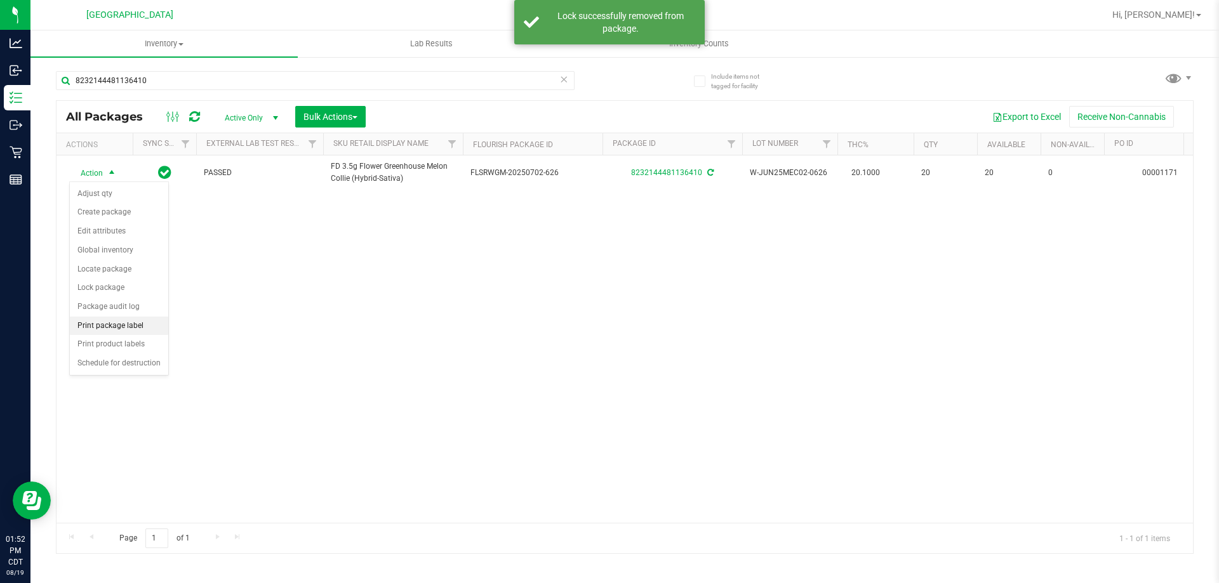
click at [114, 323] on li "Print package label" at bounding box center [119, 326] width 98 height 19
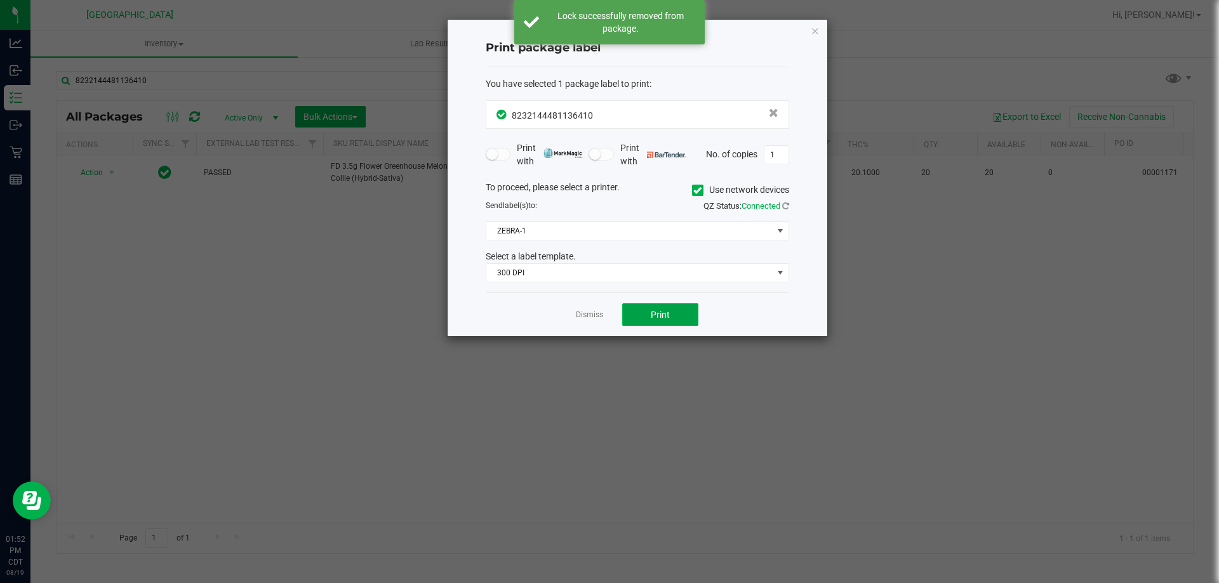
click at [631, 314] on button "Print" at bounding box center [660, 314] width 76 height 23
click at [577, 277] on span "300 DPI" at bounding box center [629, 273] width 286 height 18
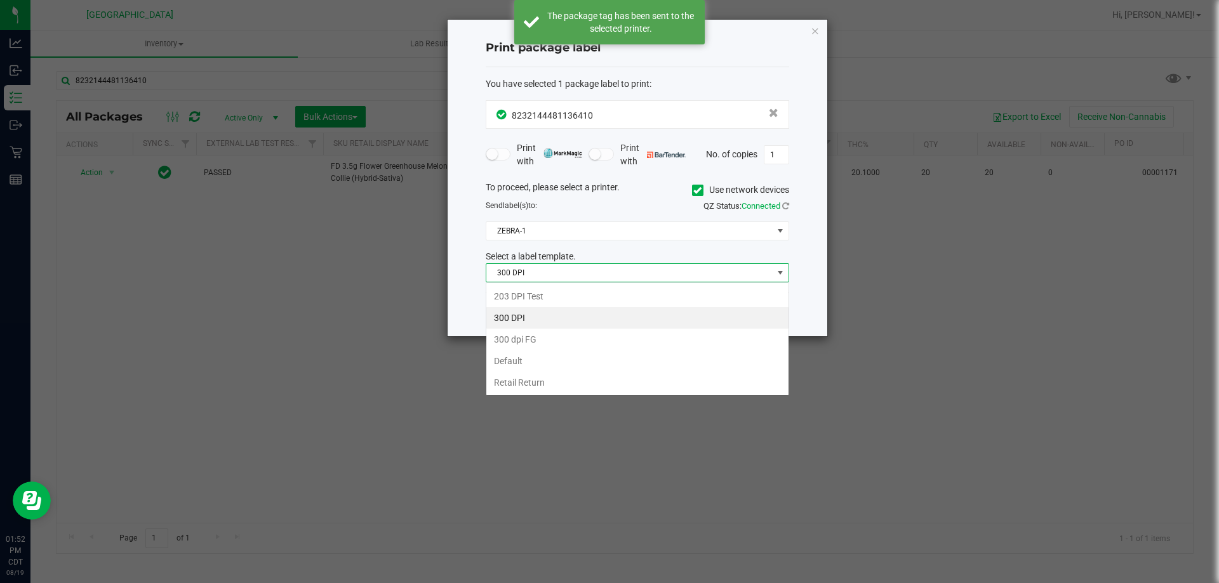
scroll to position [19, 303]
click at [532, 296] on li "203 DPI Test" at bounding box center [637, 297] width 302 height 22
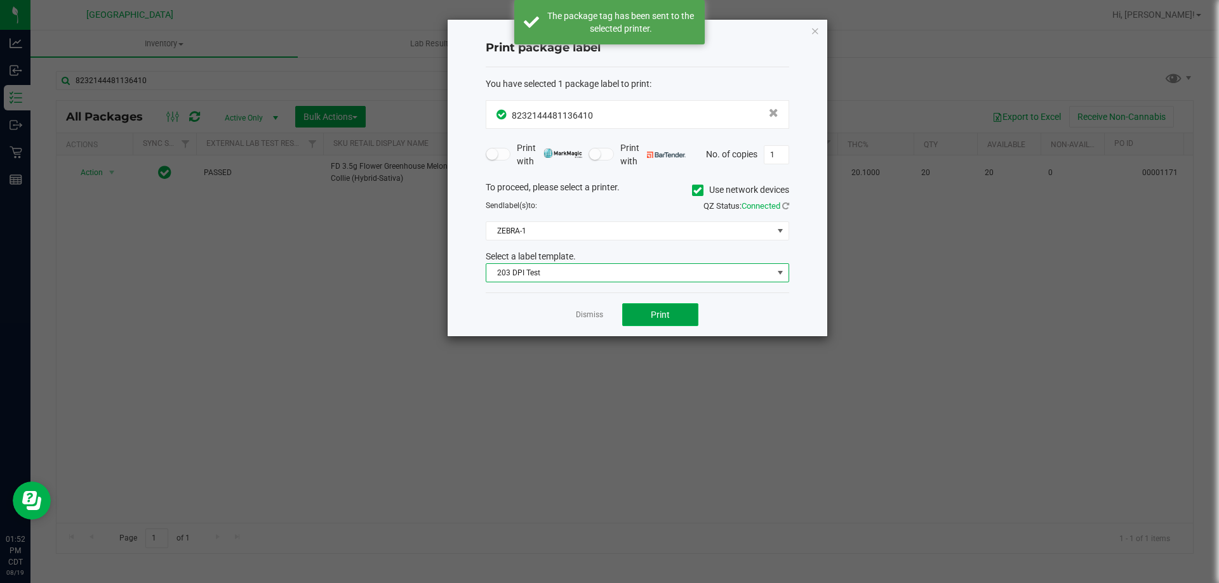
click at [665, 319] on span "Print" at bounding box center [660, 315] width 19 height 10
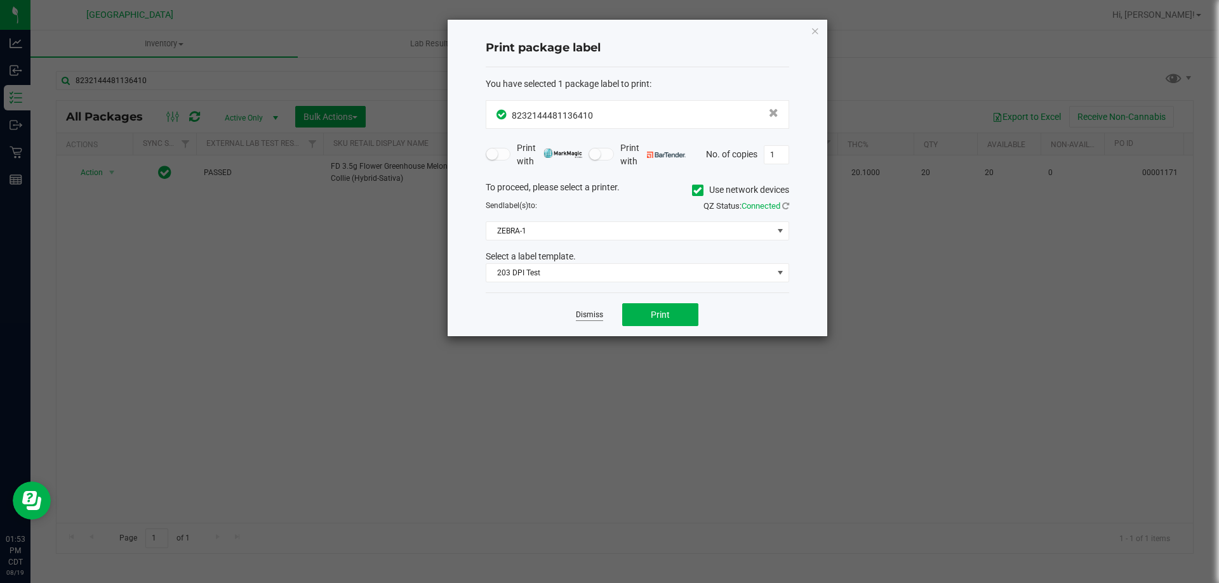
click at [601, 317] on link "Dismiss" at bounding box center [589, 315] width 27 height 11
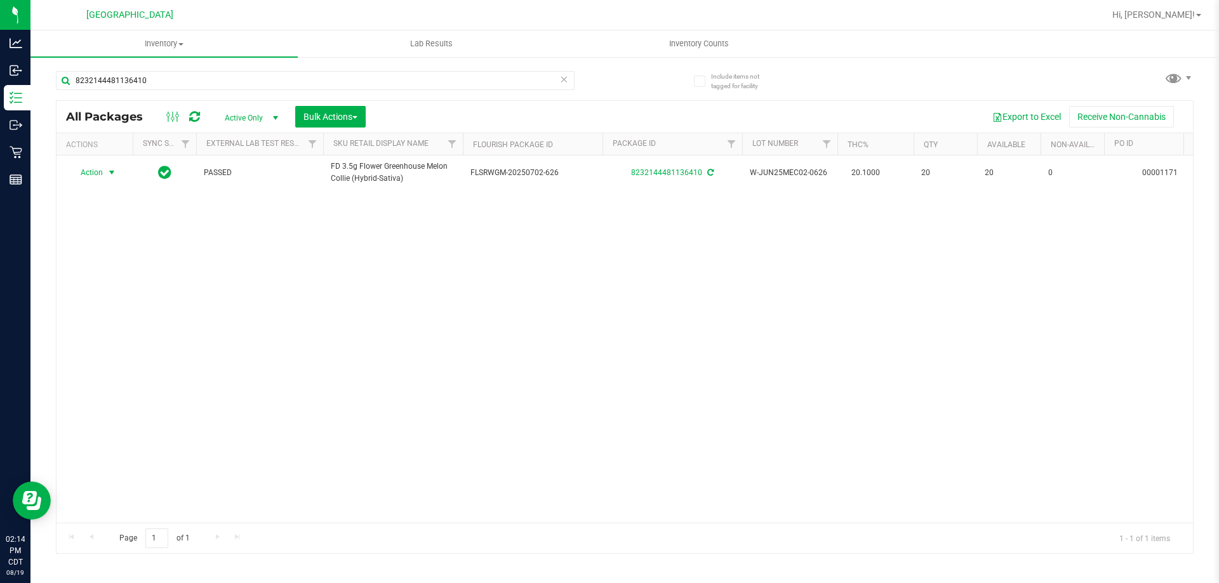
click at [562, 82] on icon at bounding box center [563, 78] width 9 height 15
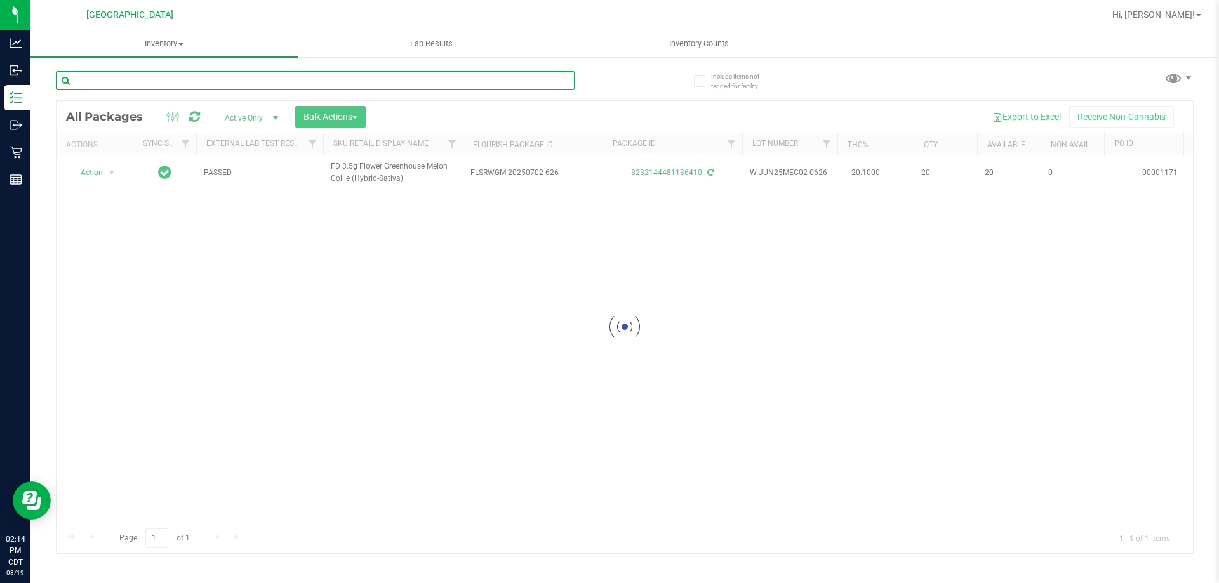
click at [530, 76] on input "text" at bounding box center [315, 80] width 519 height 19
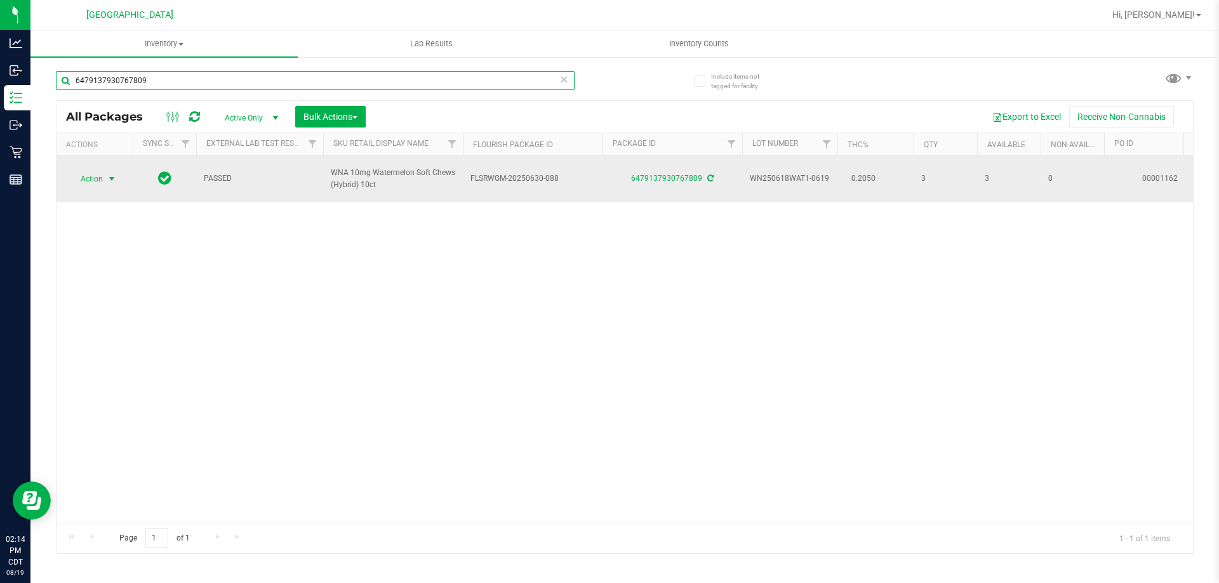
type input "6479137930767809"
click at [84, 183] on span "Action" at bounding box center [86, 179] width 34 height 18
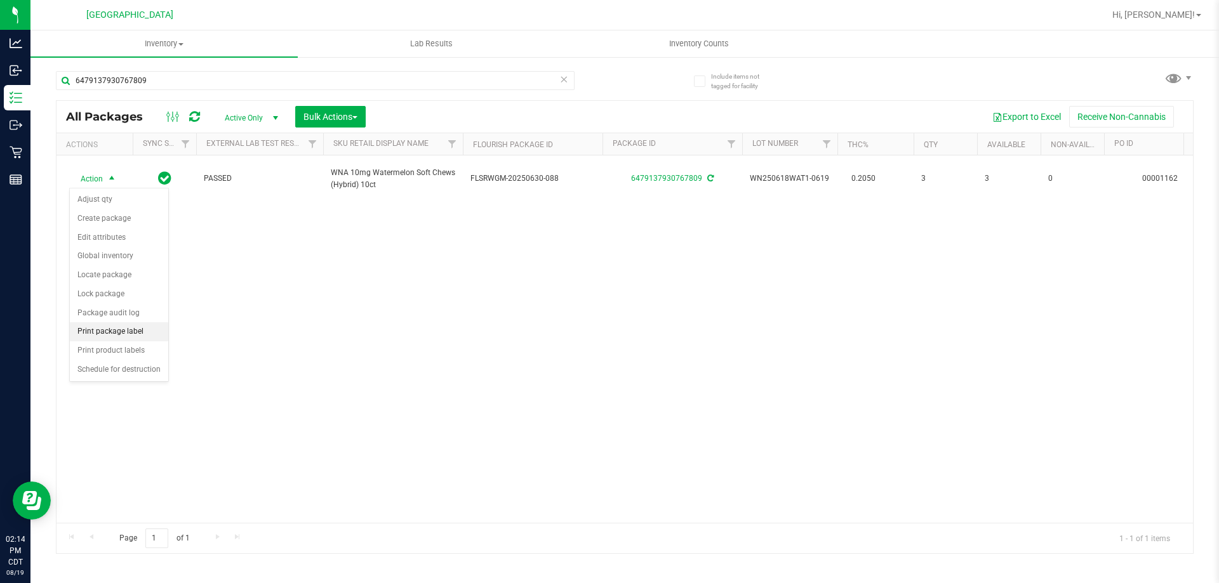
click at [124, 328] on li "Print package label" at bounding box center [119, 331] width 98 height 19
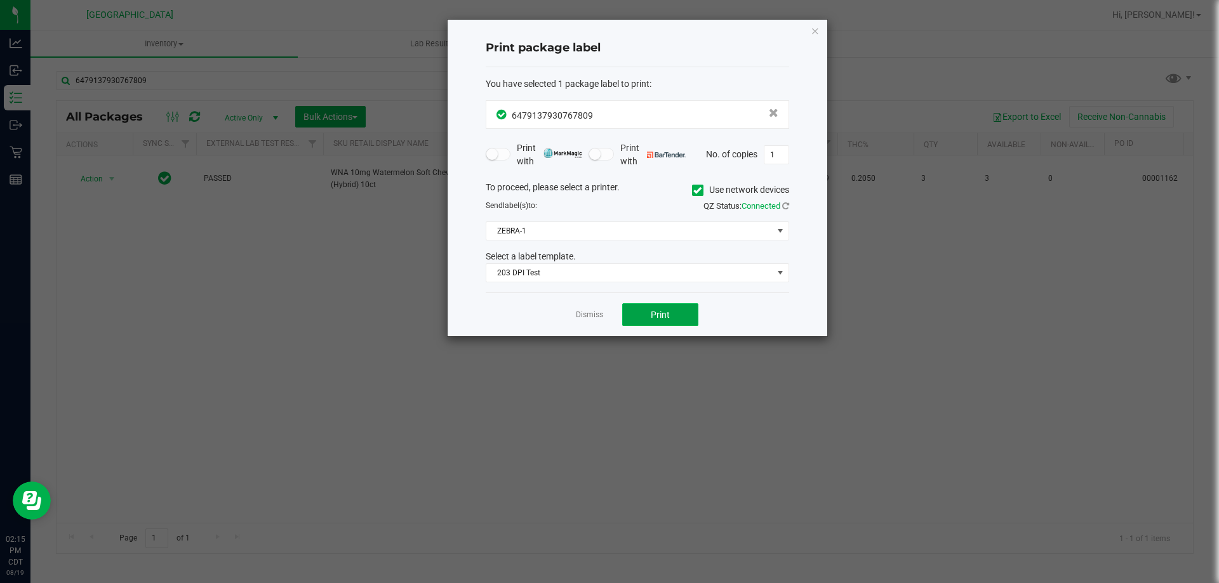
click at [659, 310] on span "Print" at bounding box center [660, 315] width 19 height 10
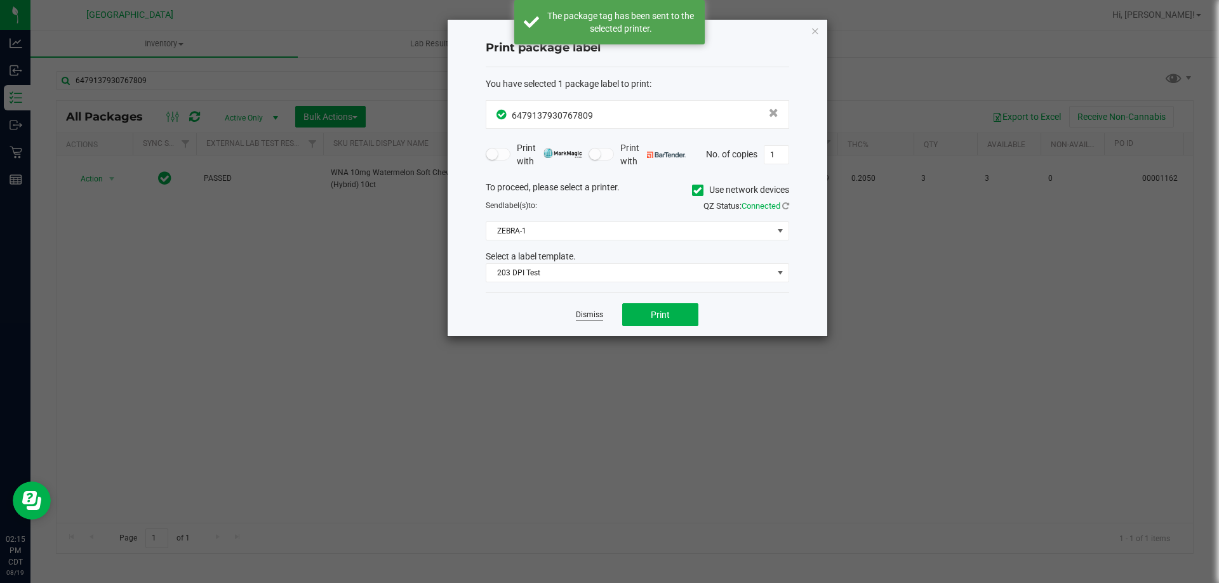
click at [588, 317] on link "Dismiss" at bounding box center [589, 315] width 27 height 11
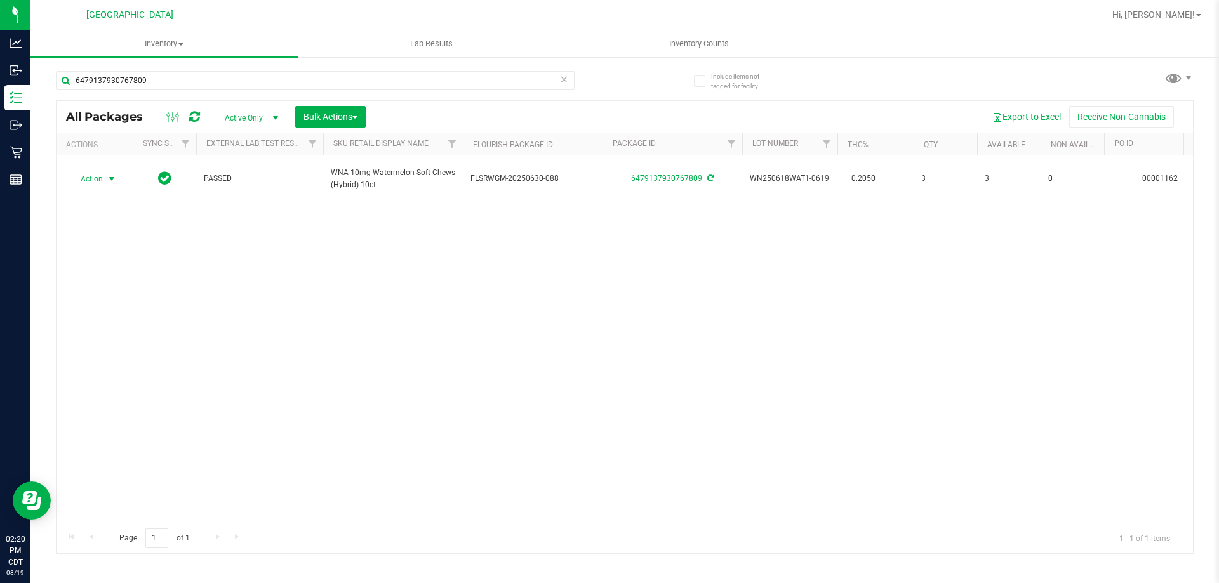
click at [563, 83] on icon at bounding box center [563, 78] width 9 height 15
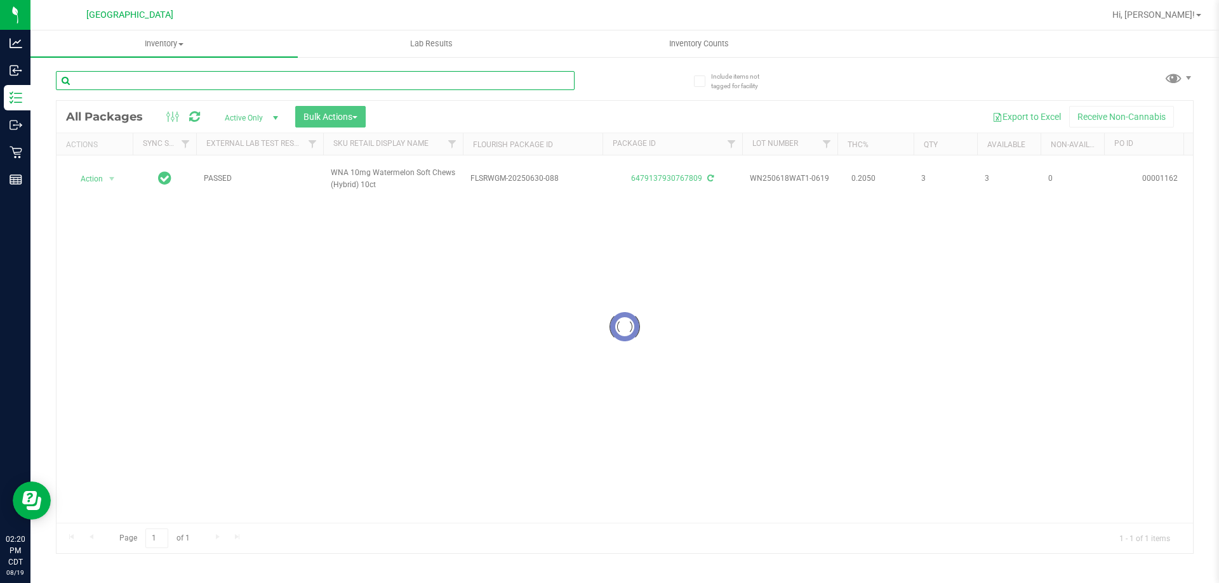
click at [474, 83] on input "text" at bounding box center [315, 80] width 519 height 19
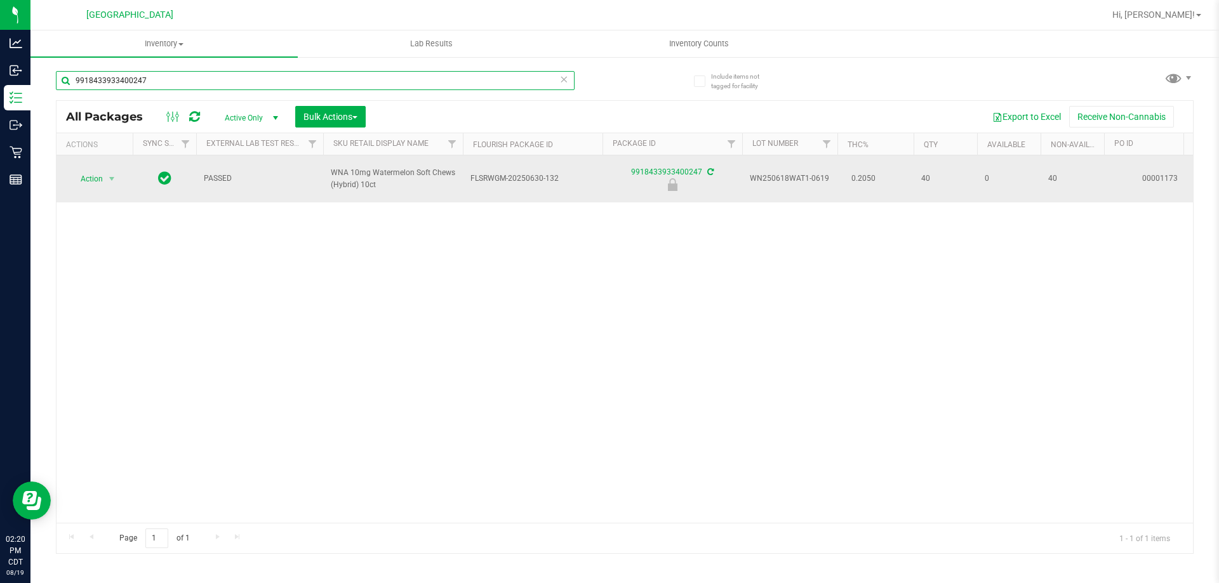
type input "9918433933400247"
click at [96, 183] on span "Action" at bounding box center [86, 179] width 34 height 18
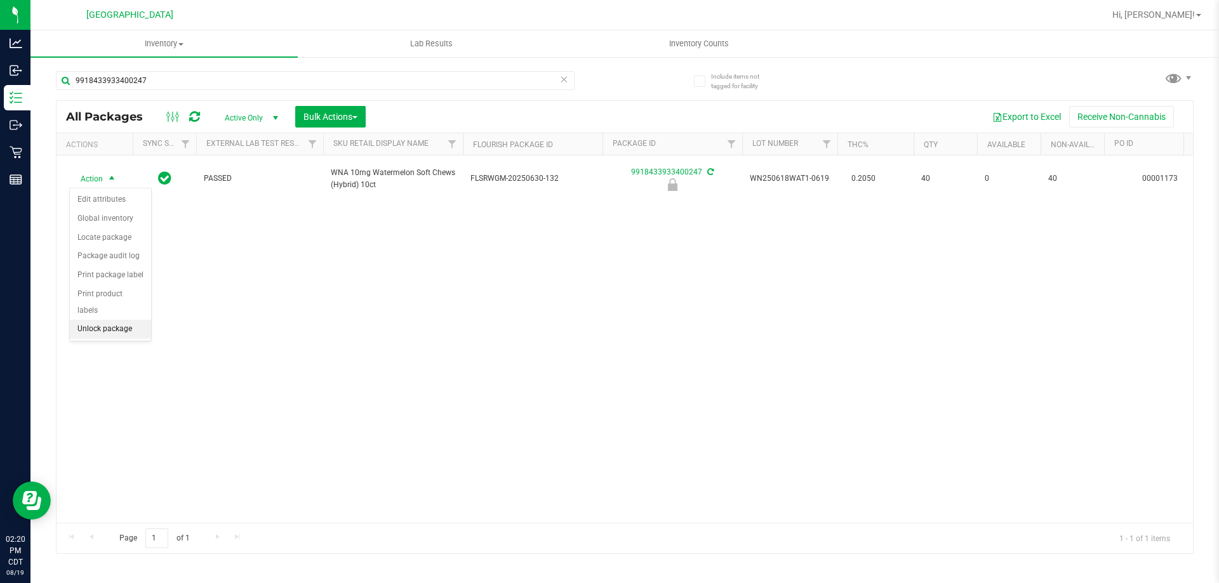
click at [128, 320] on li "Unlock package" at bounding box center [110, 329] width 81 height 19
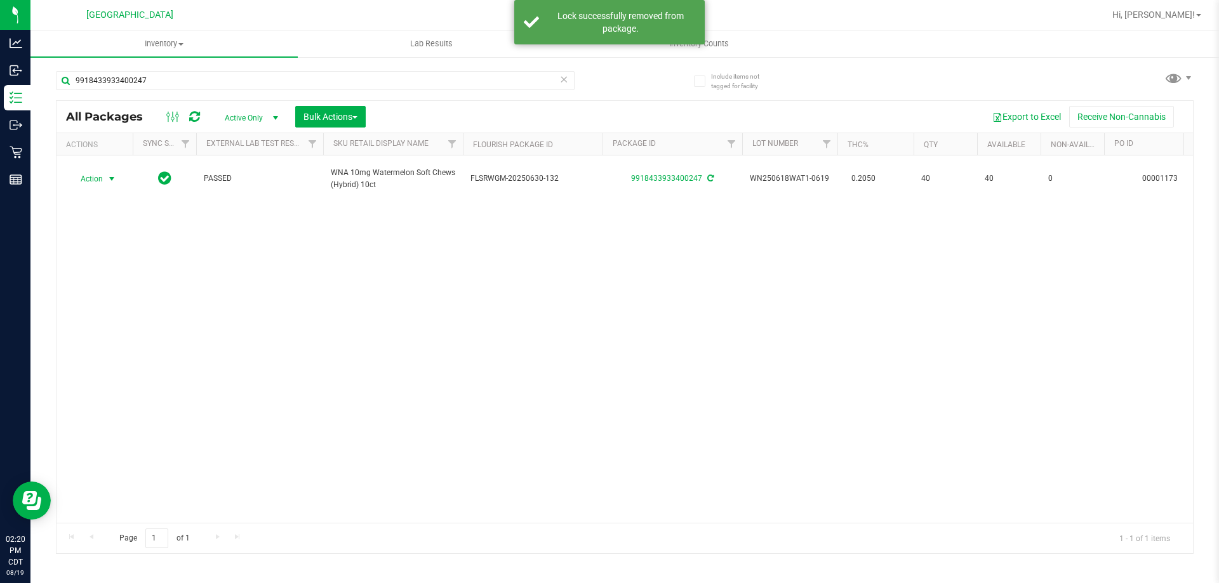
click at [93, 183] on span "Action" at bounding box center [86, 179] width 34 height 18
click at [122, 338] on li "Print package label" at bounding box center [119, 331] width 98 height 19
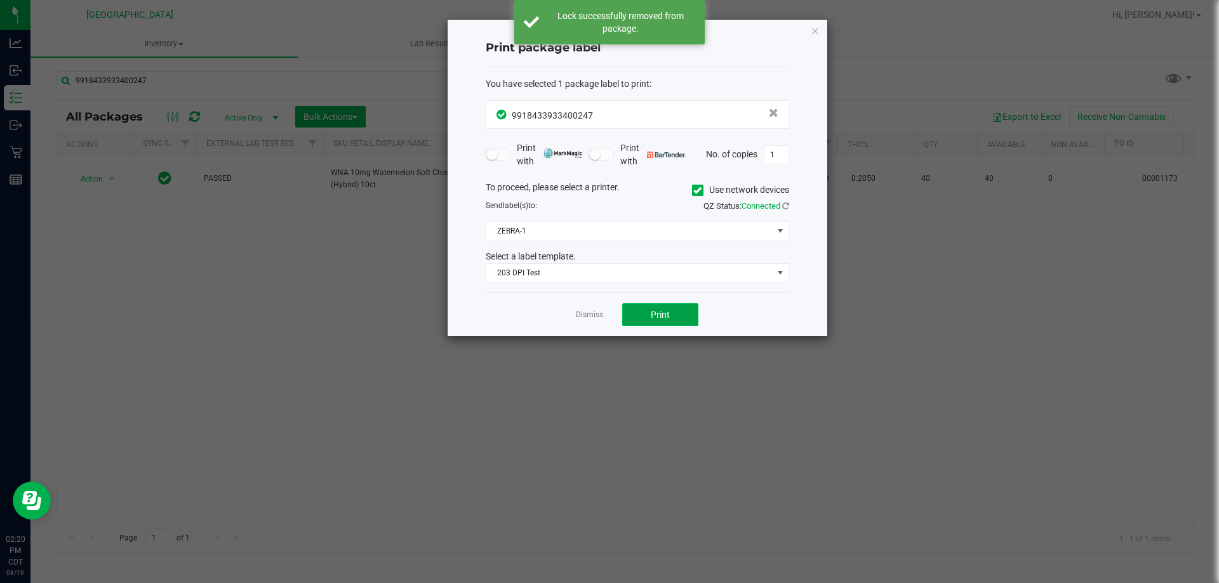
click at [642, 313] on button "Print" at bounding box center [660, 314] width 76 height 23
click at [586, 321] on link "Dismiss" at bounding box center [589, 315] width 27 height 11
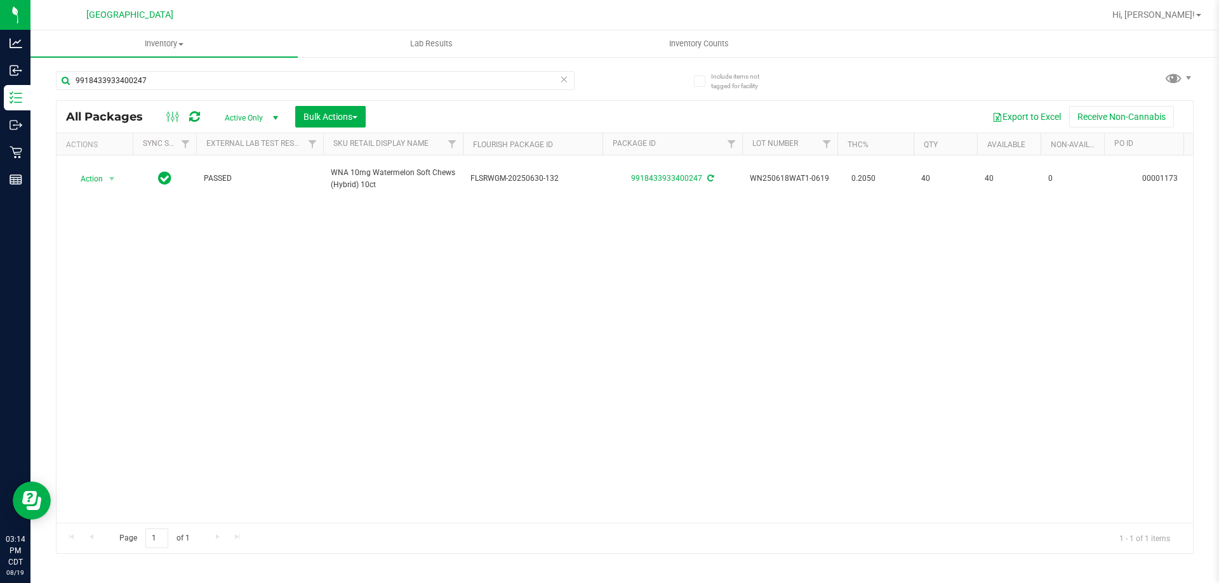
click at [563, 83] on icon at bounding box center [563, 78] width 9 height 15
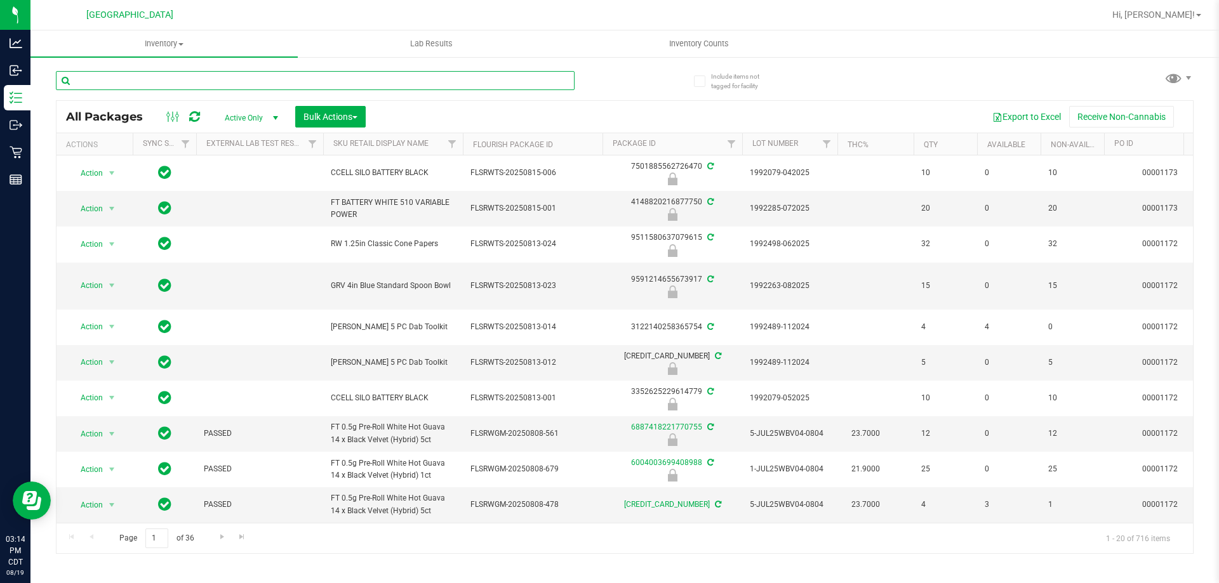
click at [562, 83] on input "text" at bounding box center [315, 80] width 519 height 19
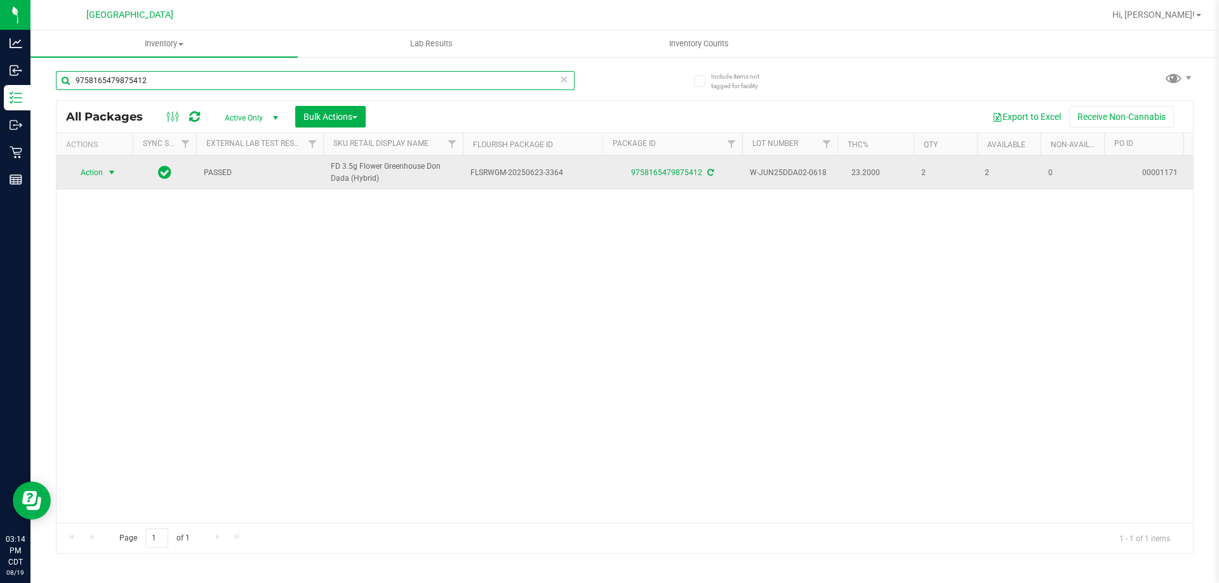
type input "9758165479875412"
click at [100, 172] on span "Action" at bounding box center [86, 173] width 34 height 18
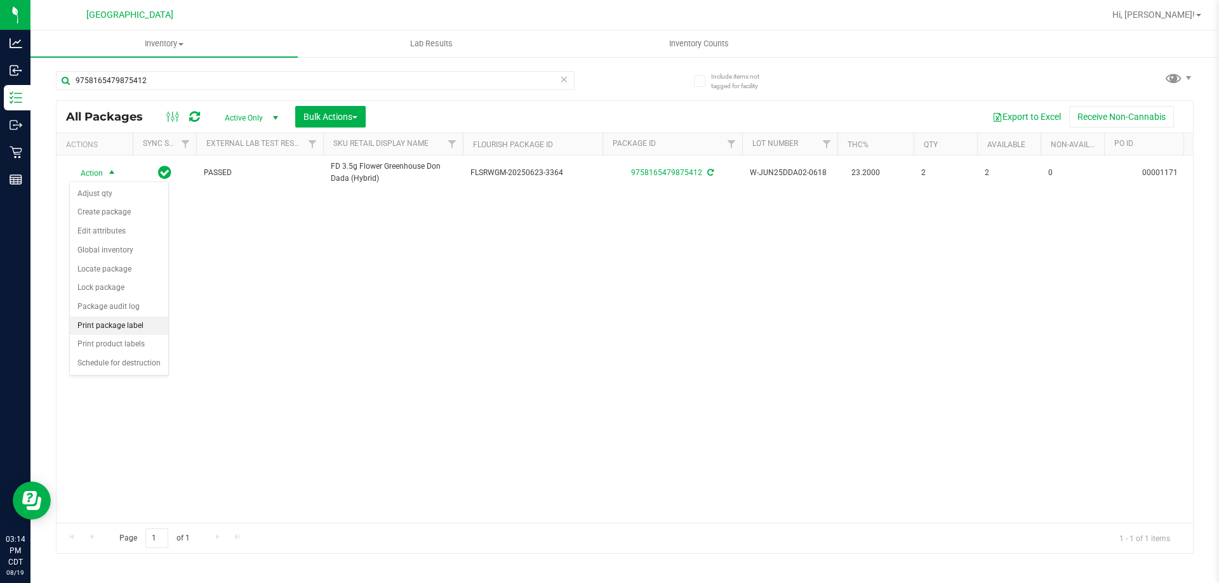
click at [122, 327] on li "Print package label" at bounding box center [119, 326] width 98 height 19
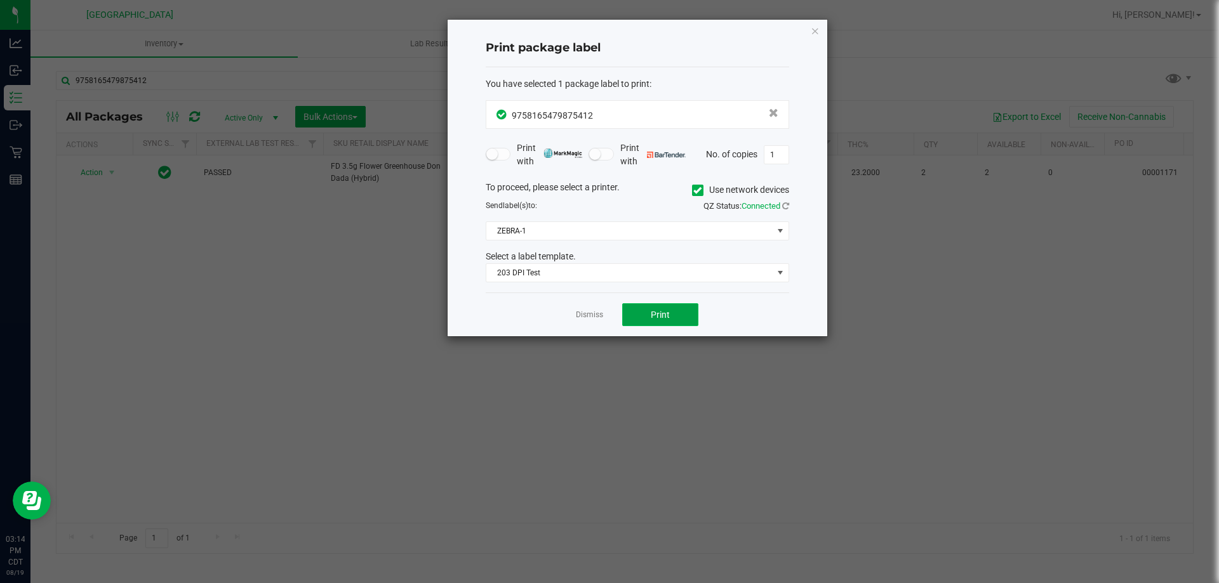
click at [694, 312] on button "Print" at bounding box center [660, 314] width 76 height 23
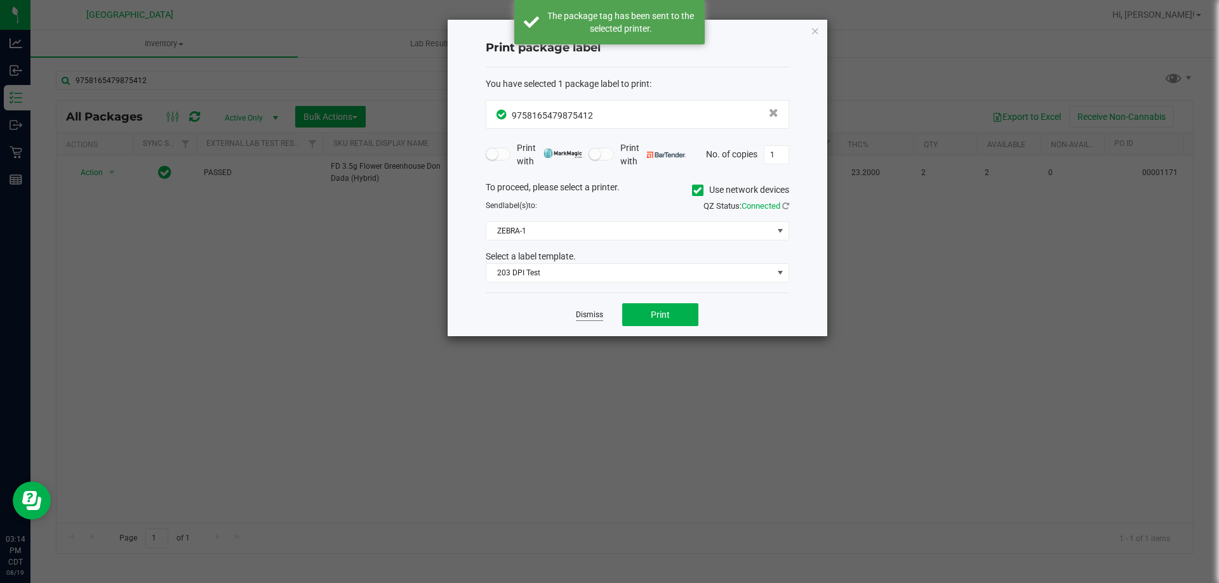
click at [595, 313] on link "Dismiss" at bounding box center [589, 315] width 27 height 11
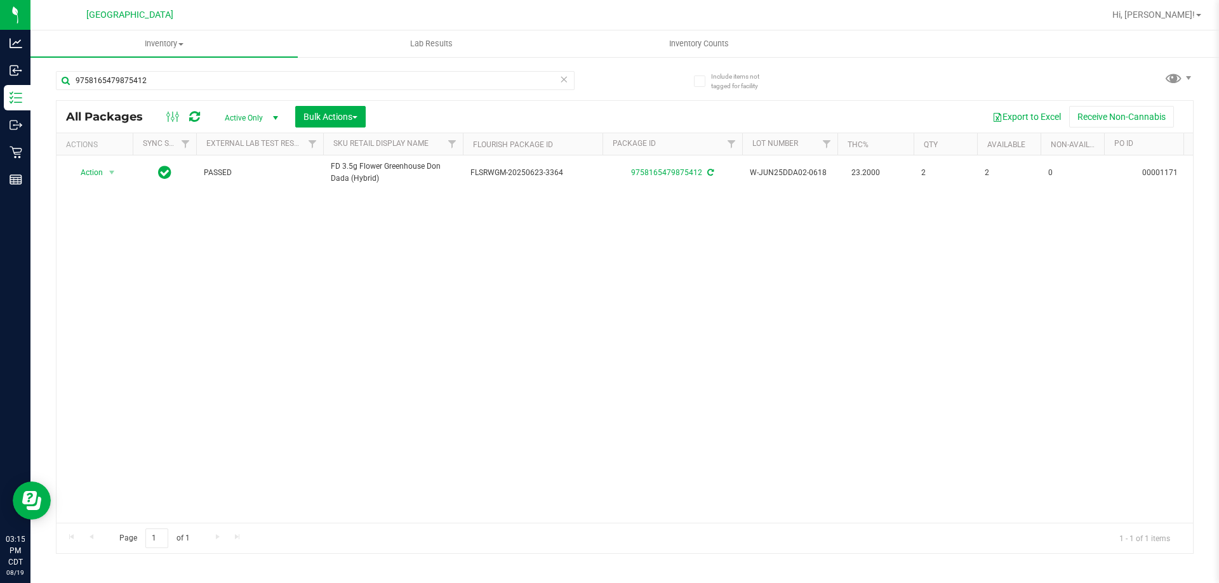
click at [566, 80] on icon at bounding box center [563, 78] width 9 height 15
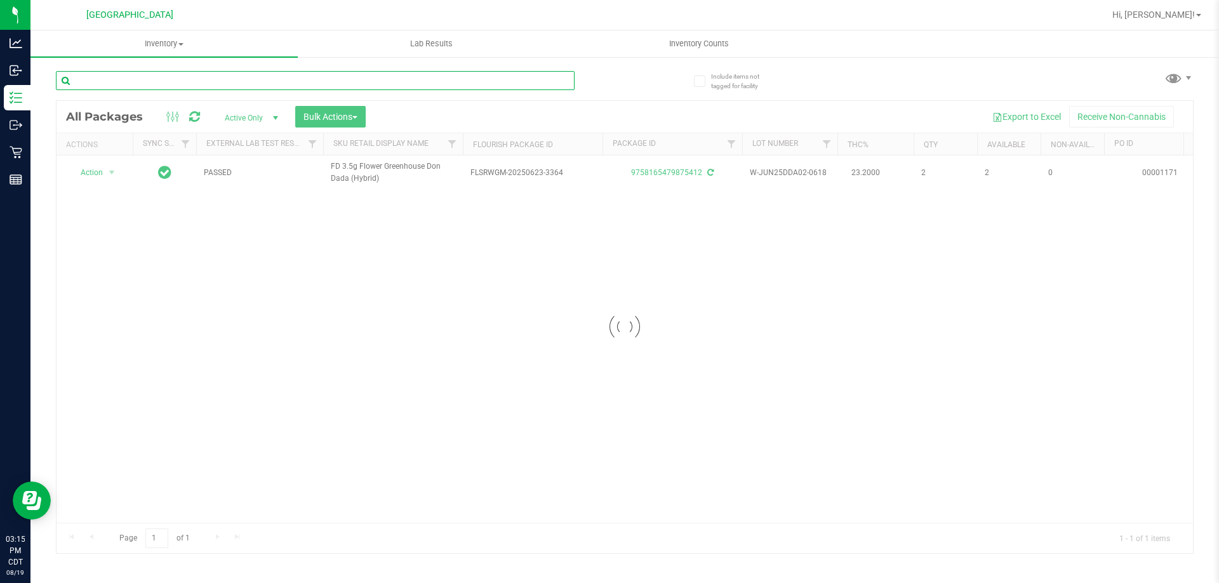
click at [557, 79] on input "text" at bounding box center [315, 80] width 519 height 19
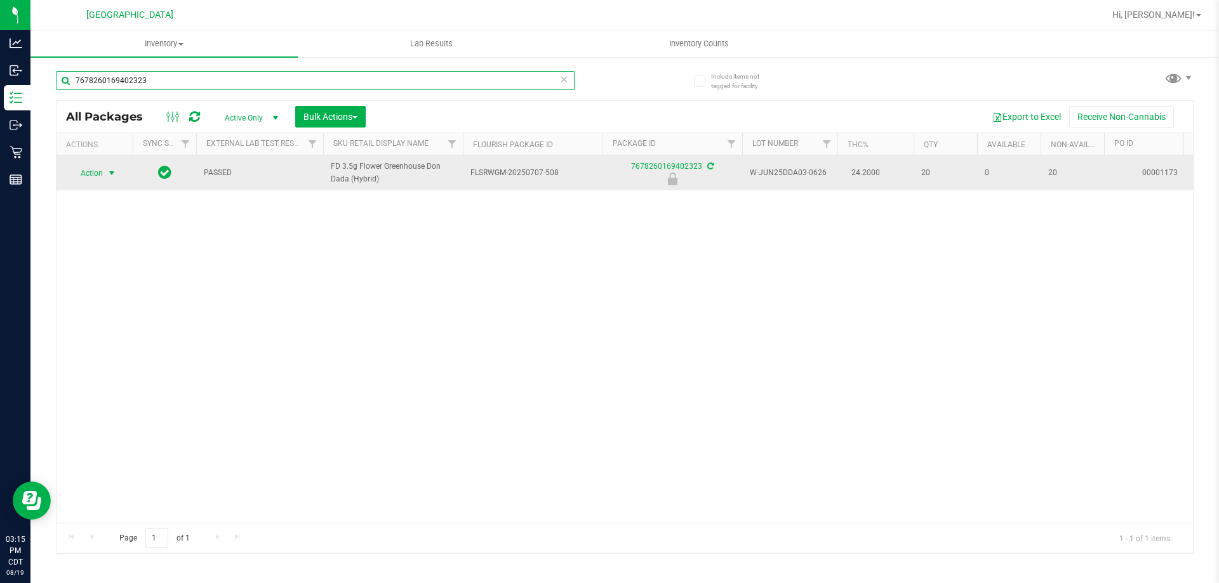
type input "7678260169402323"
click at [81, 173] on span "Action" at bounding box center [86, 173] width 34 height 18
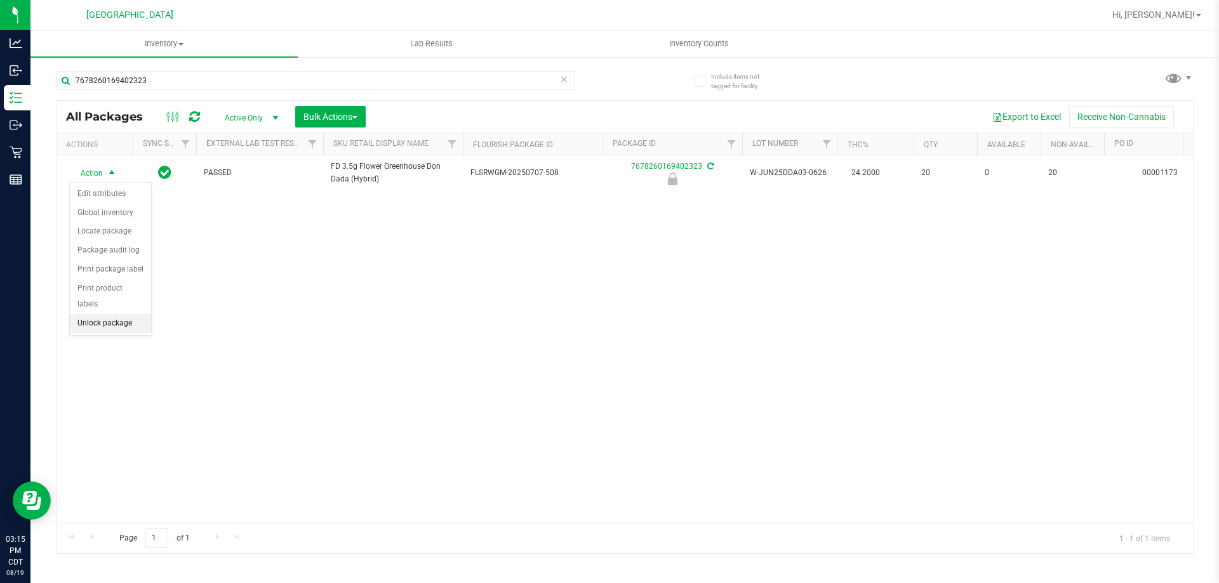
click at [124, 314] on li "Unlock package" at bounding box center [110, 323] width 81 height 19
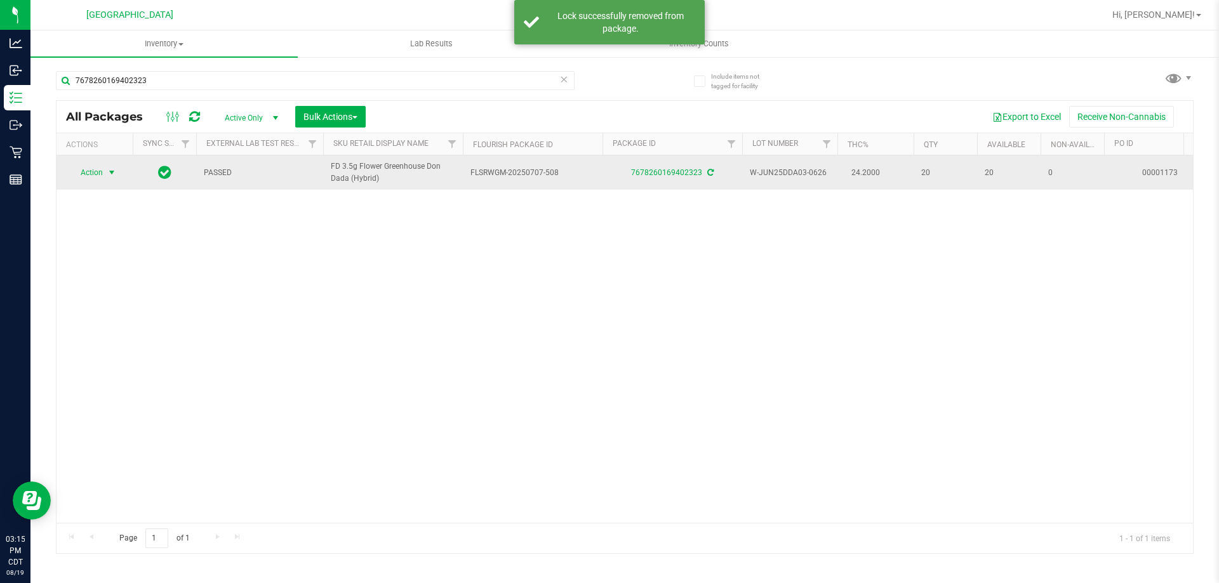
click at [98, 170] on span "Action" at bounding box center [86, 173] width 34 height 18
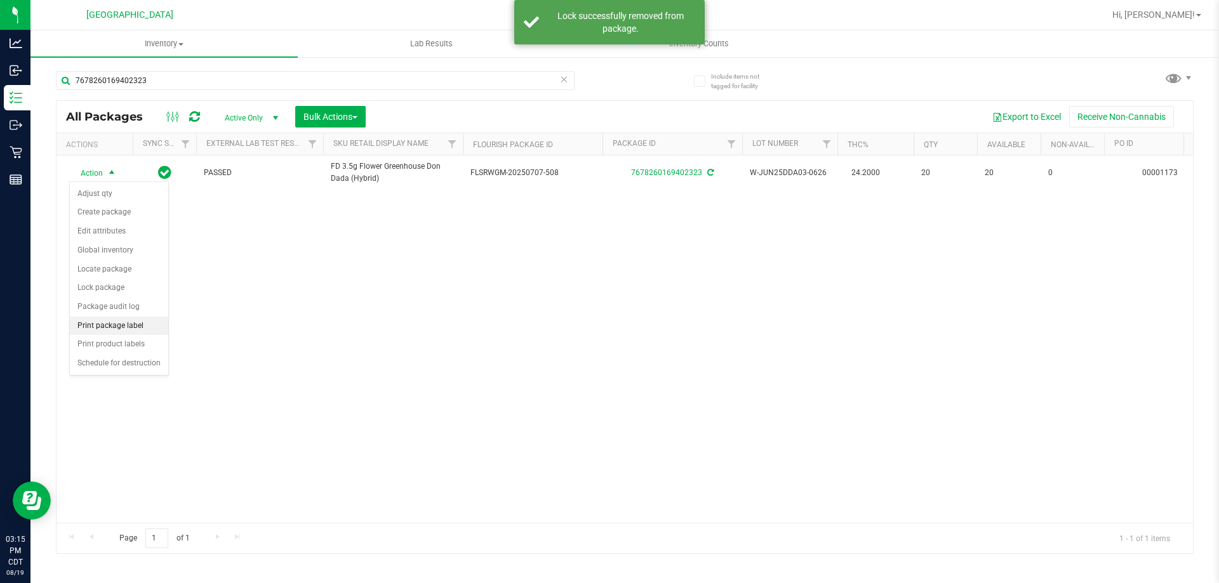
click at [151, 324] on li "Print package label" at bounding box center [119, 326] width 98 height 19
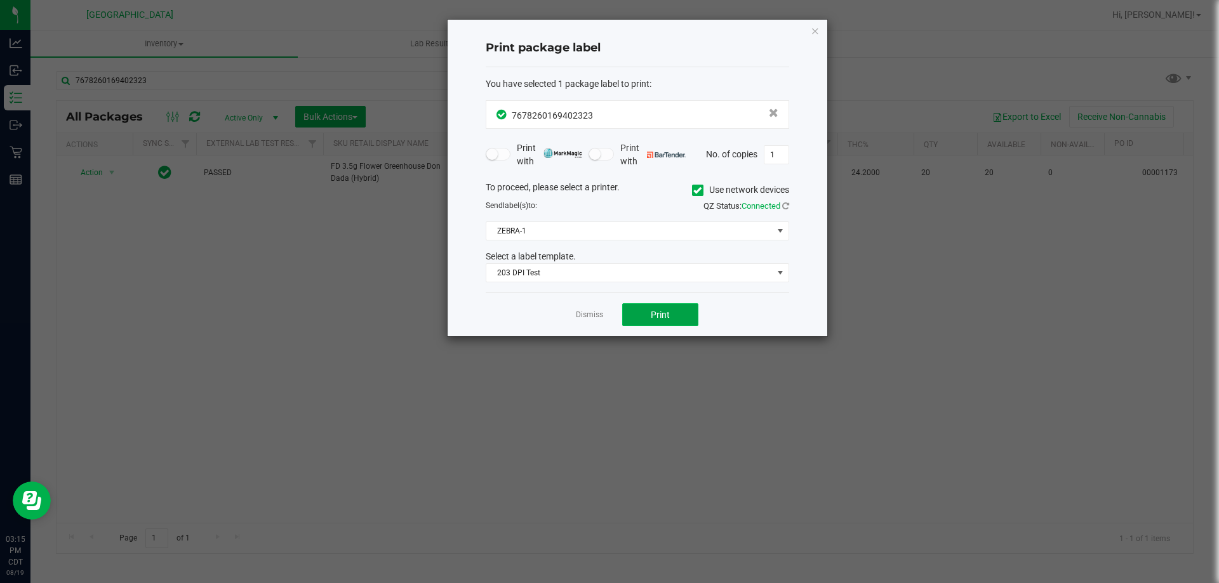
click at [663, 308] on button "Print" at bounding box center [660, 314] width 76 height 23
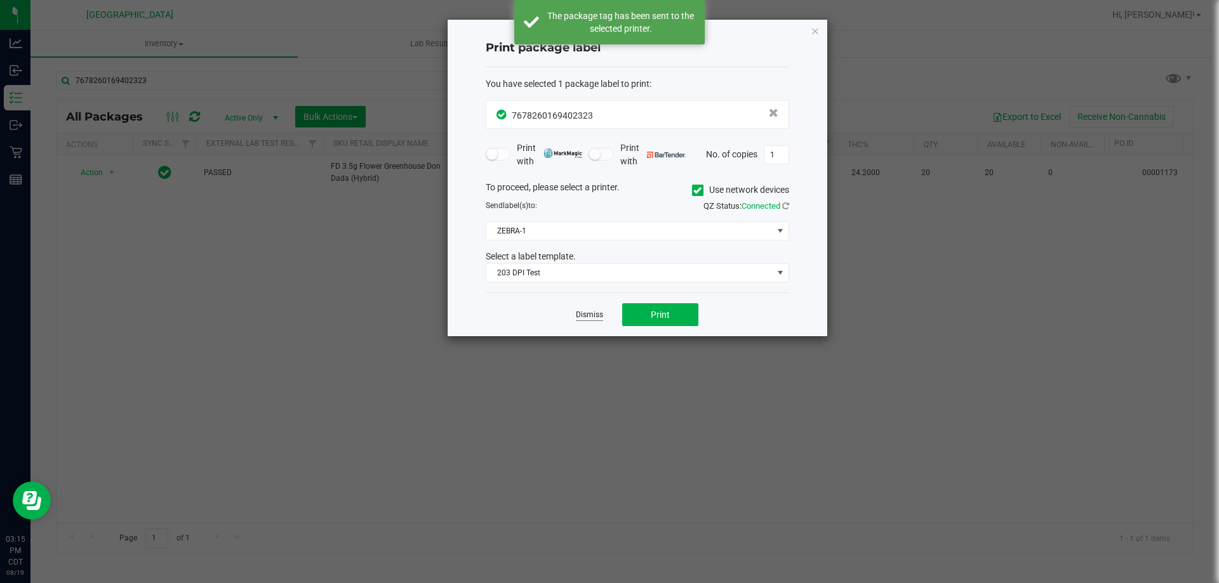
click at [584, 312] on link "Dismiss" at bounding box center [589, 315] width 27 height 11
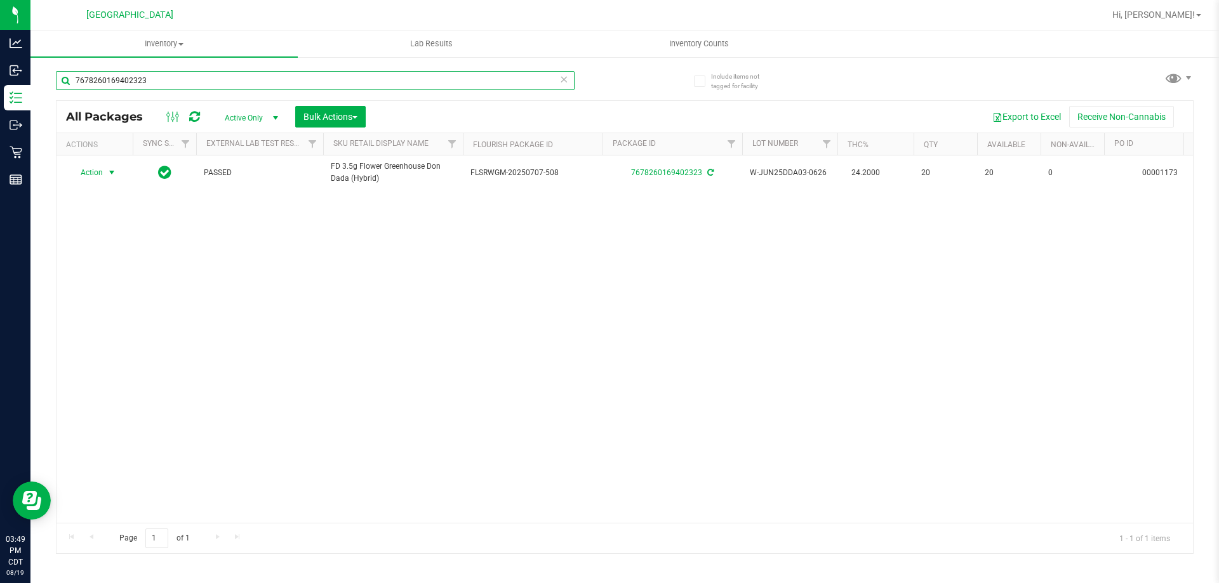
click at [568, 79] on input "7678260169402323" at bounding box center [315, 80] width 519 height 19
click at [565, 79] on icon at bounding box center [563, 78] width 9 height 15
click at [548, 79] on input "text" at bounding box center [315, 80] width 519 height 19
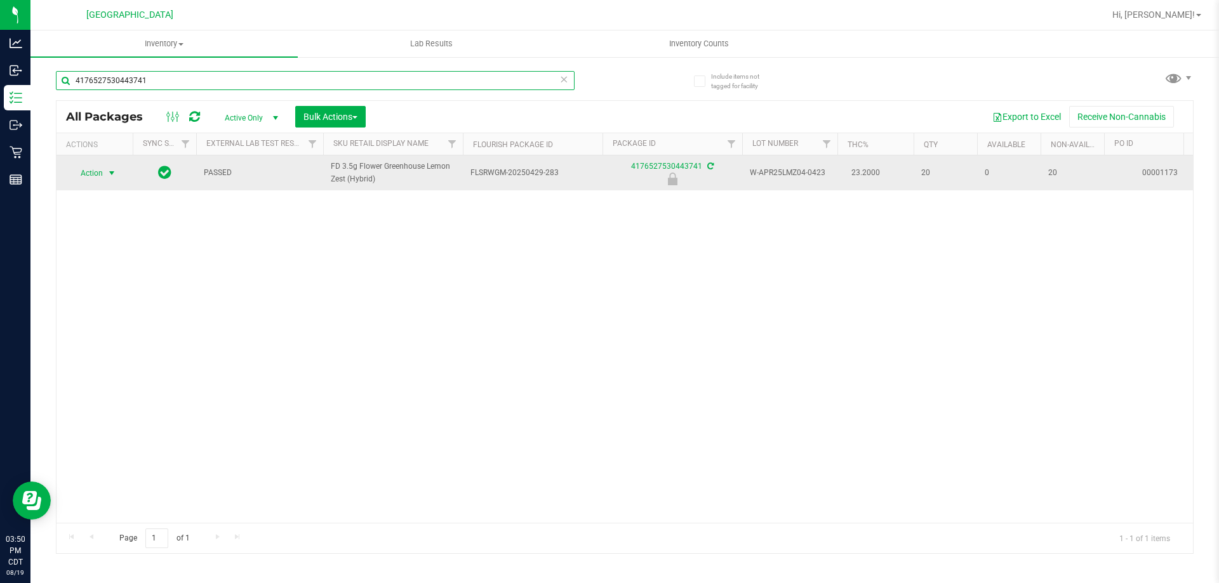
type input "4176527530443741"
click at [79, 175] on span "Action" at bounding box center [86, 173] width 34 height 18
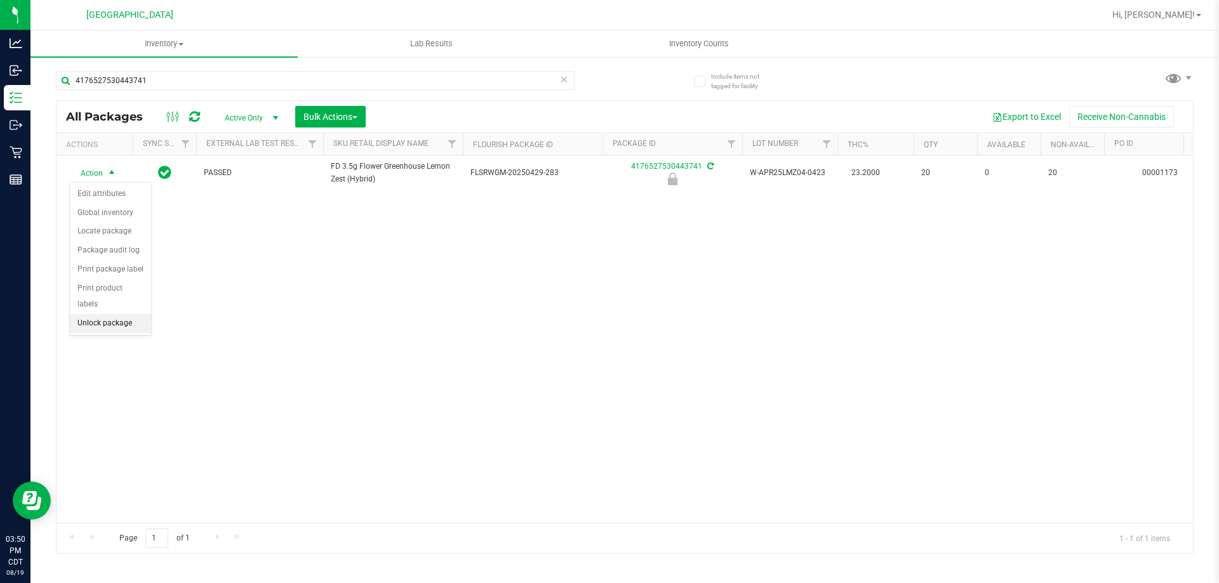
click at [114, 314] on li "Unlock package" at bounding box center [110, 323] width 81 height 19
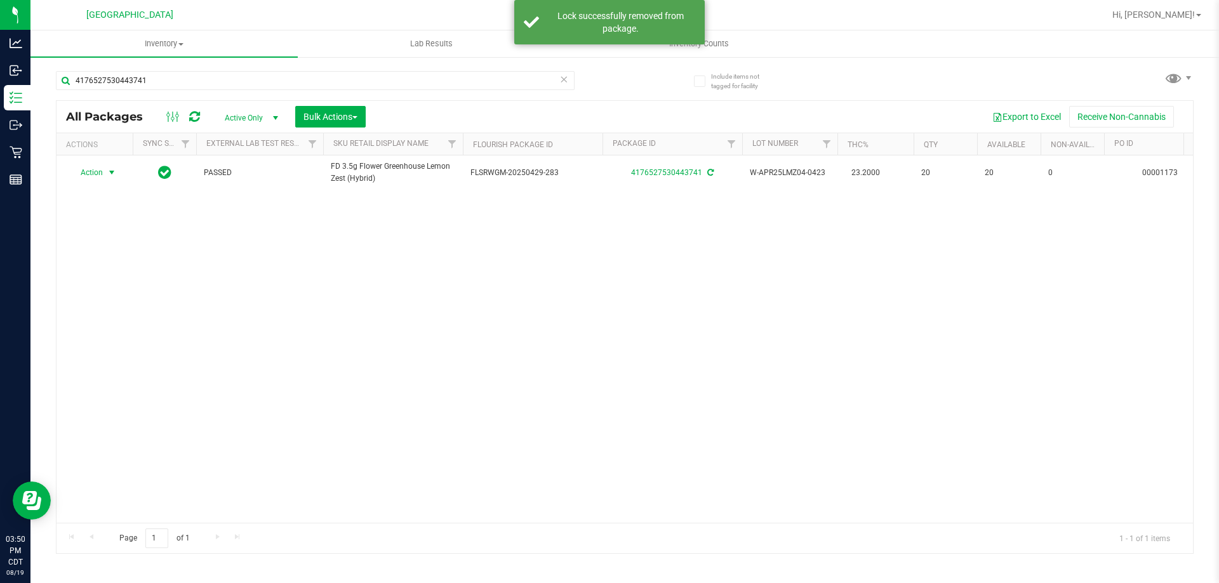
click at [91, 178] on span "Action" at bounding box center [86, 173] width 34 height 18
click at [119, 329] on li "Print package label" at bounding box center [119, 326] width 98 height 19
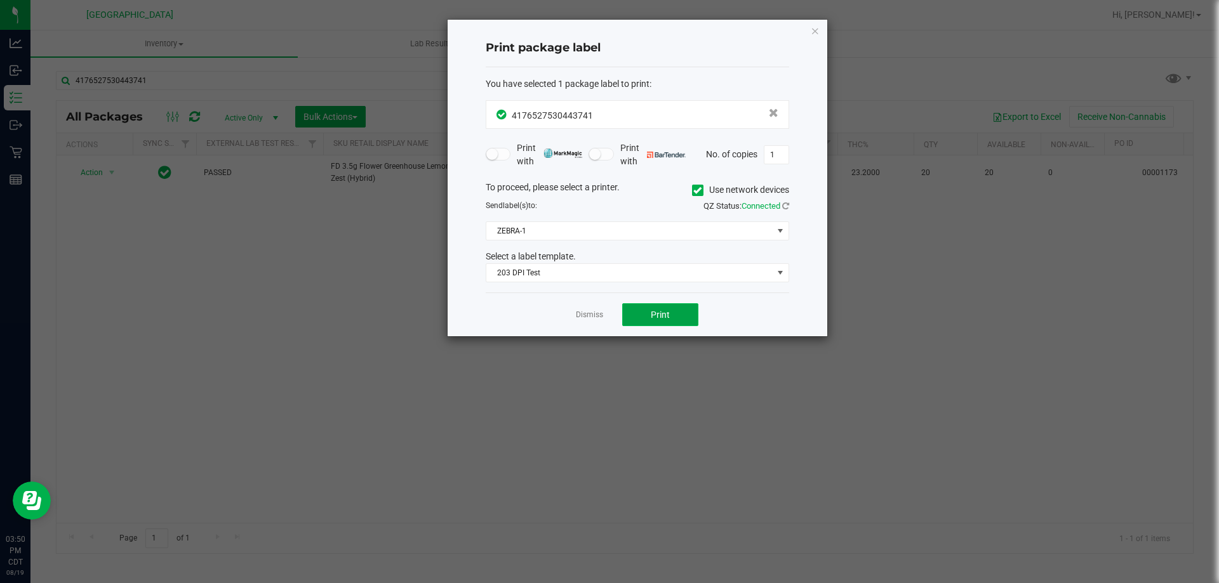
click at [652, 312] on span "Print" at bounding box center [660, 315] width 19 height 10
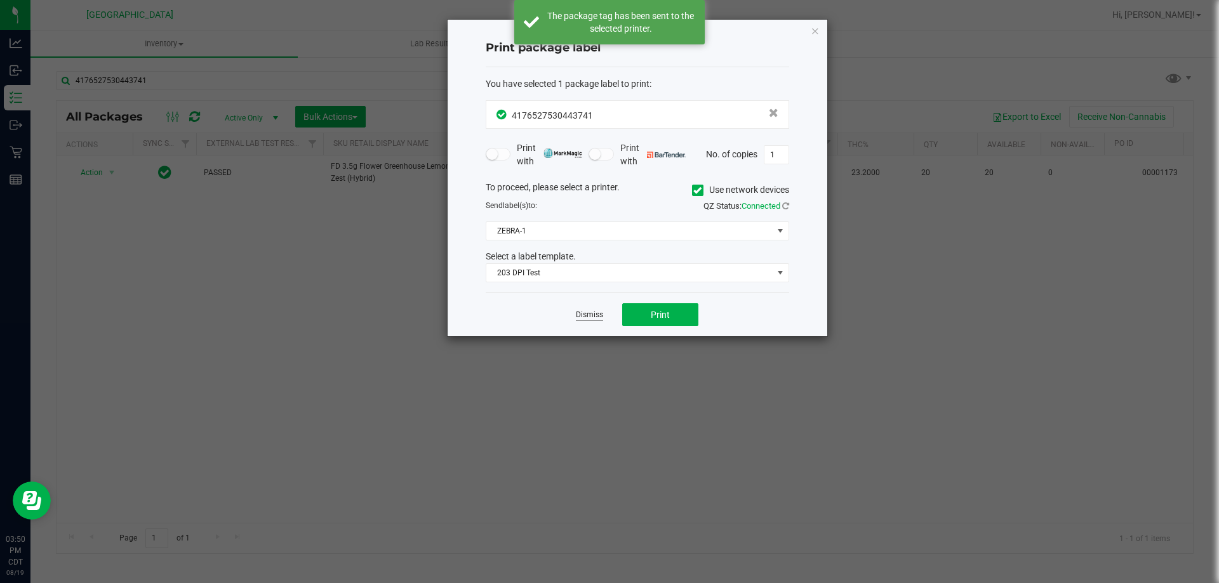
click at [595, 317] on link "Dismiss" at bounding box center [589, 315] width 27 height 11
